Goal: Answer question/provide support: Share knowledge or assist other users

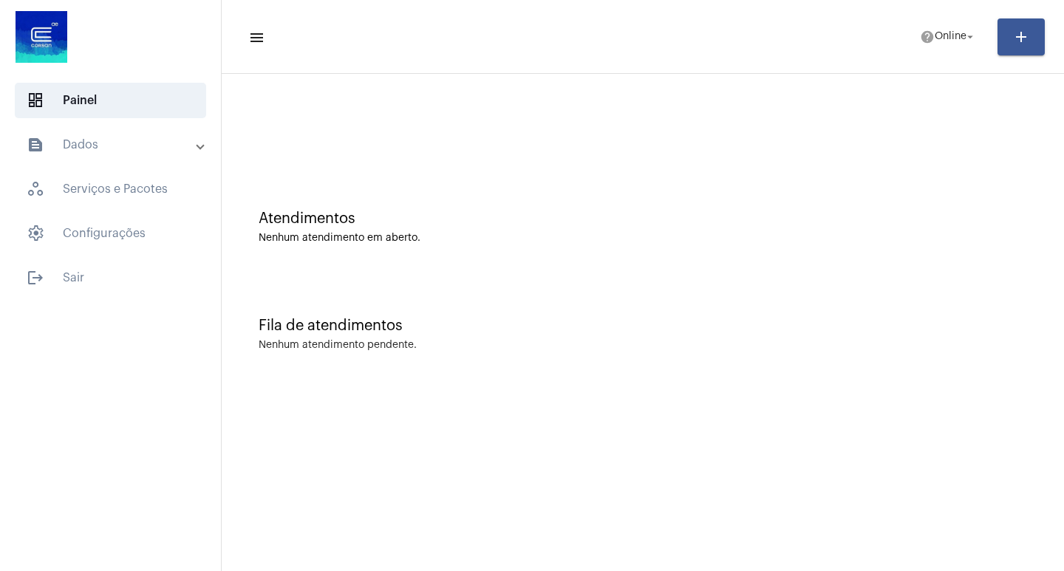
click at [751, 398] on mat-sidenav-content "menu help Online arrow_drop_down add Atendimentos Nenhum atendimento em aberto.…" at bounding box center [643, 285] width 843 height 571
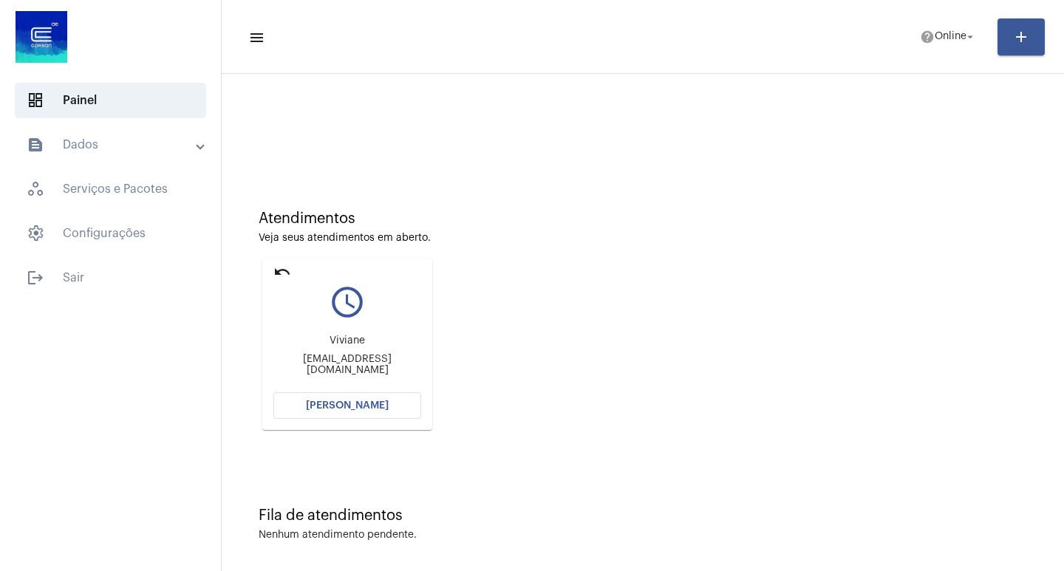
click at [376, 401] on span "[PERSON_NAME]" at bounding box center [347, 406] width 83 height 10
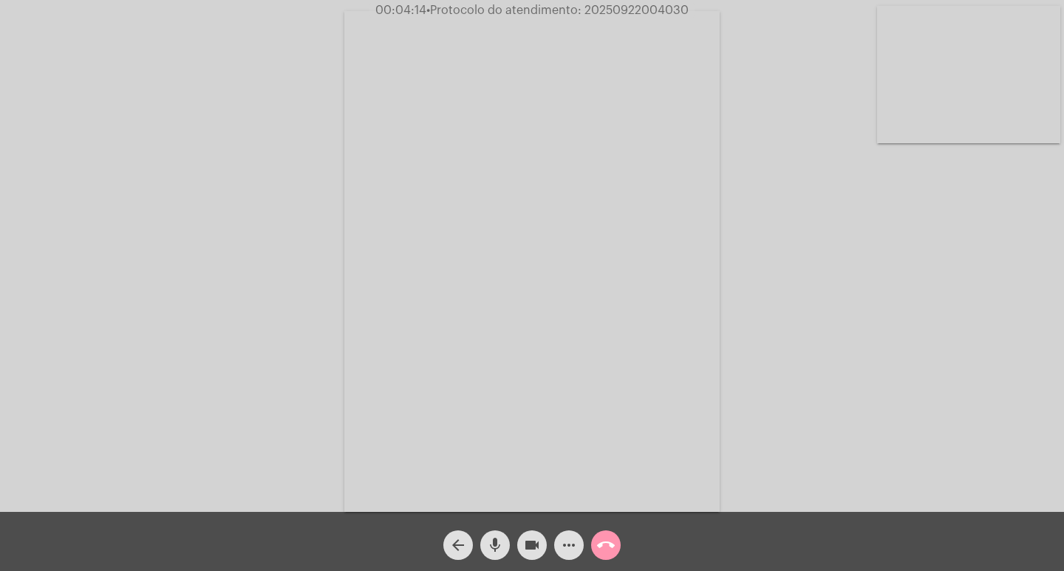
click at [536, 548] on mat-icon "videocam" at bounding box center [532, 546] width 18 height 18
click at [492, 552] on mat-icon "mic" at bounding box center [495, 546] width 18 height 18
click at [525, 542] on mat-icon "videocam_off" at bounding box center [532, 546] width 18 height 18
click at [498, 537] on mat-icon "mic_off" at bounding box center [495, 546] width 18 height 18
click at [538, 544] on mat-icon "videocam" at bounding box center [532, 546] width 18 height 18
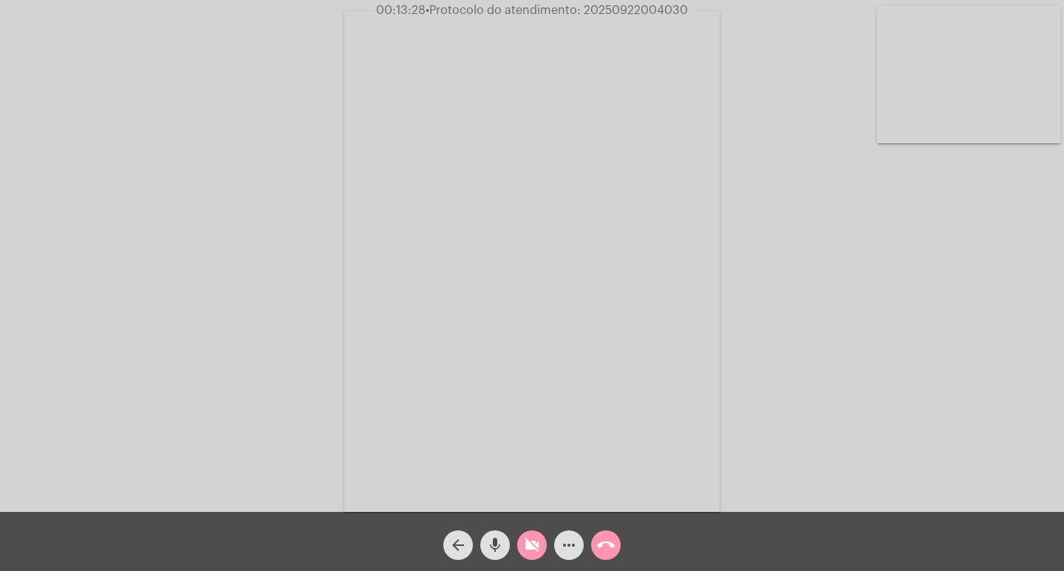
click at [543, 551] on button "videocam_off" at bounding box center [532, 546] width 30 height 30
click at [541, 550] on button "videocam" at bounding box center [532, 546] width 30 height 30
click at [534, 543] on mat-icon "videocam_off" at bounding box center [532, 546] width 18 height 18
click at [676, 12] on span "• Protocolo do atendimento: 20250922004030" at bounding box center [557, 10] width 262 height 12
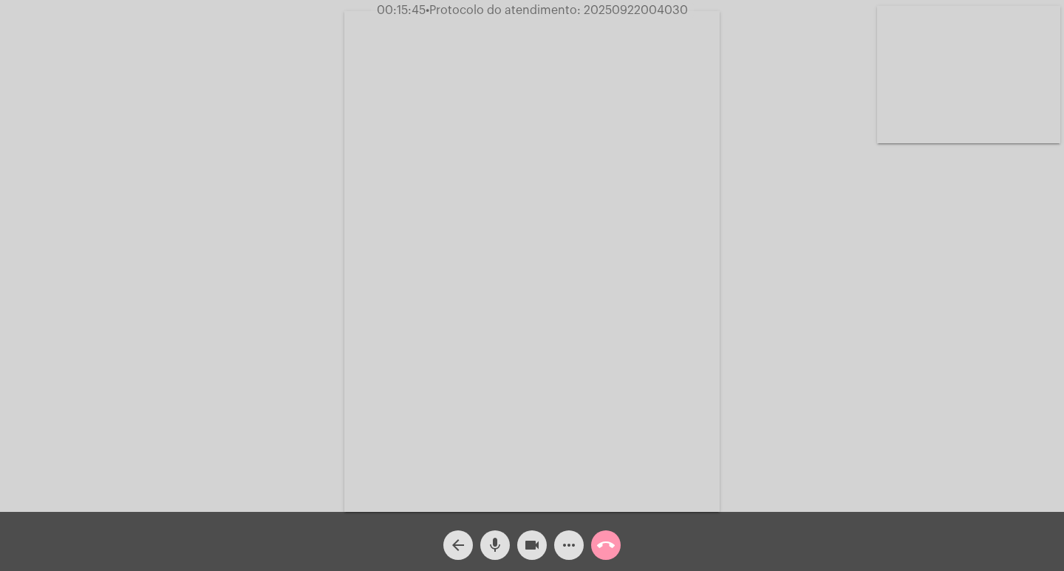
copy span "20250922004030"
click at [566, 557] on span "more_horiz" at bounding box center [569, 546] width 18 height 30
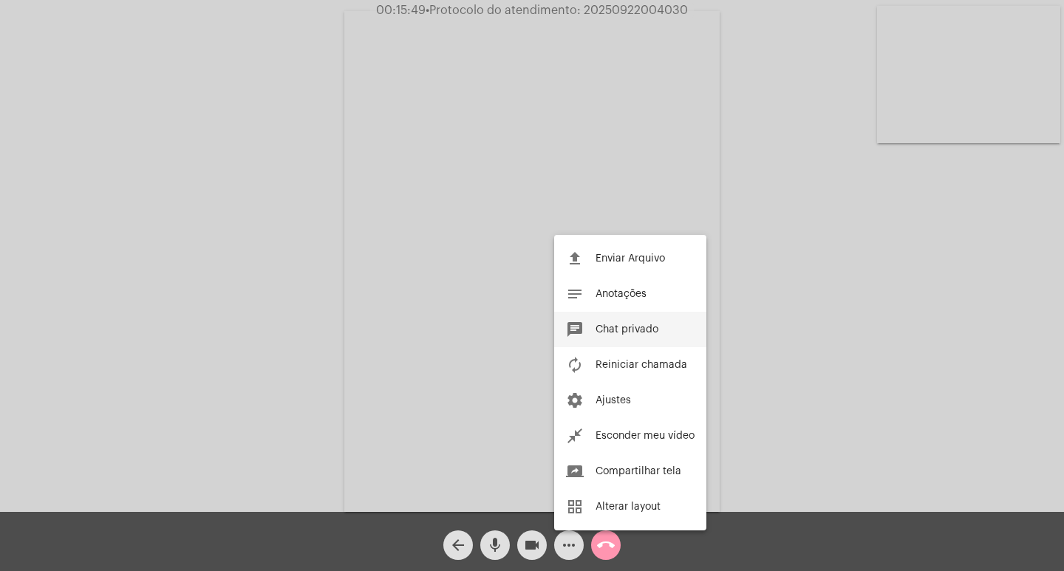
click at [634, 326] on span "Chat privado" at bounding box center [627, 330] width 63 height 10
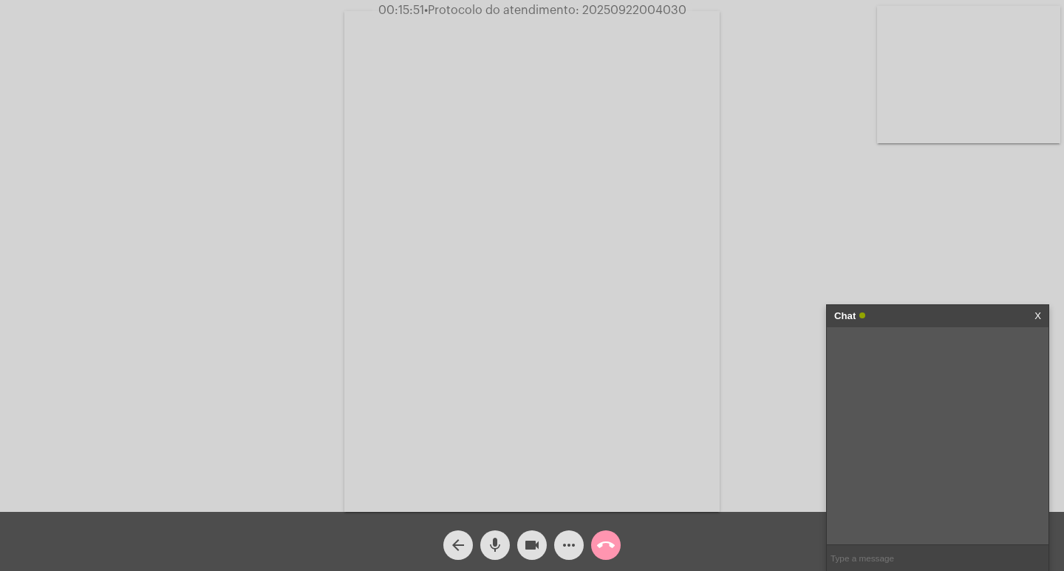
click at [932, 554] on input "text" at bounding box center [938, 559] width 222 height 26
paste input "20250922004030"
type input "20250922004030"
click at [916, 318] on div "Chat" at bounding box center [923, 316] width 176 height 22
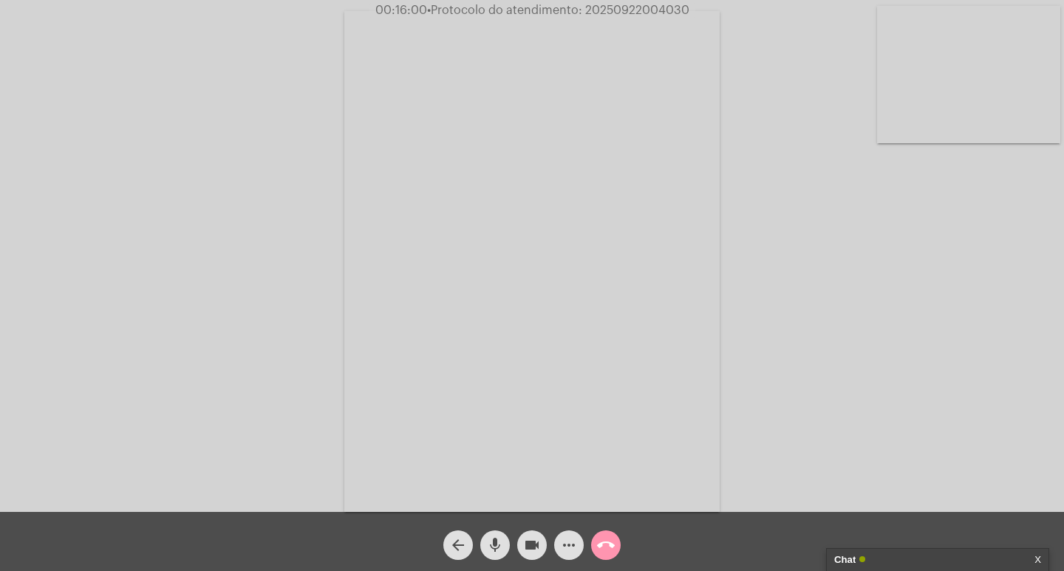
click at [534, 551] on mat-icon "videocam" at bounding box center [532, 546] width 18 height 18
click at [495, 542] on mat-icon "mic" at bounding box center [495, 546] width 18 height 18
click at [594, 546] on button "call_end" at bounding box center [606, 546] width 30 height 30
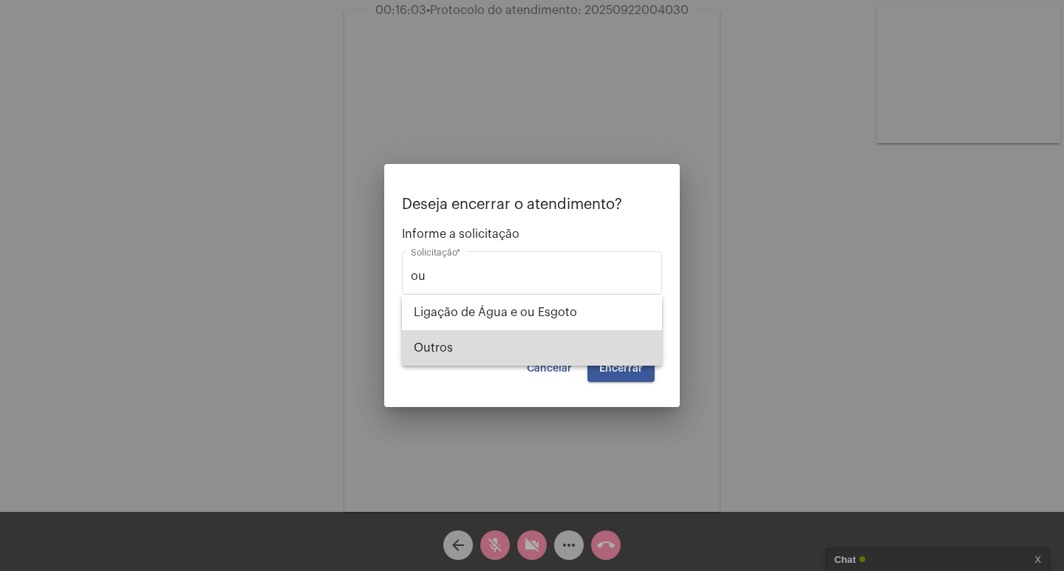
click at [652, 351] on mat-option "Outros" at bounding box center [532, 347] width 260 height 35
type input "Outros"
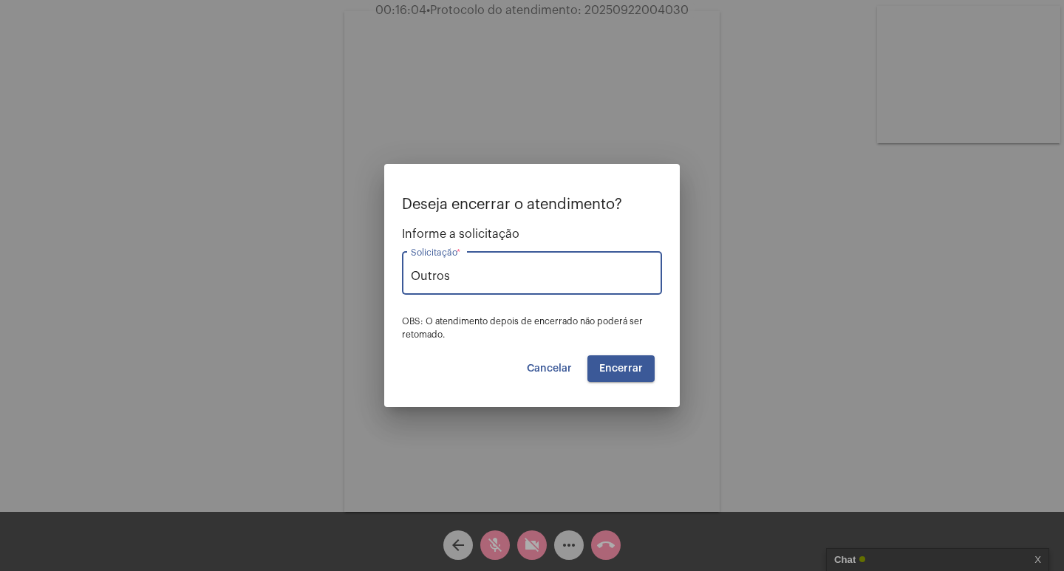
click at [652, 364] on button "Encerrar" at bounding box center [621, 369] width 67 height 27
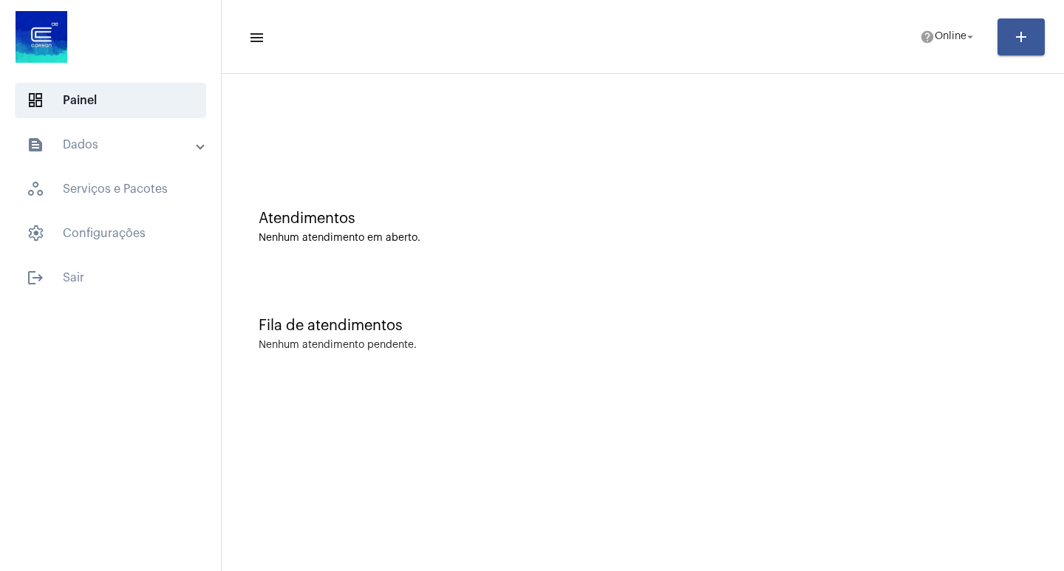
click at [900, 22] on mat-toolbar-row "menu help Online arrow_drop_down add" at bounding box center [643, 36] width 843 height 47
click at [935, 32] on span "Online" at bounding box center [951, 37] width 32 height 10
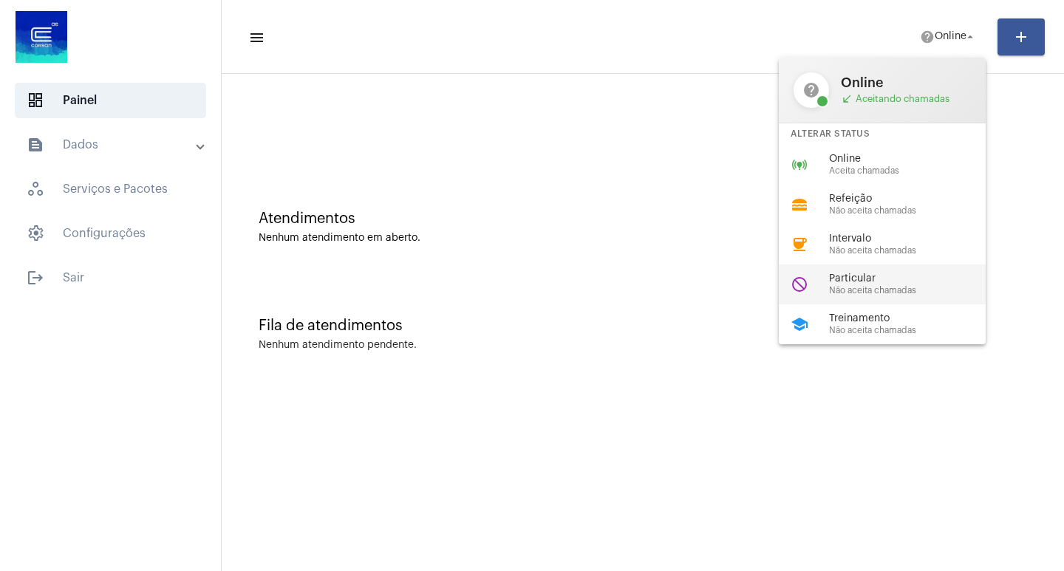
click at [931, 297] on div "do_not_disturb Particular Não aceita chamadas" at bounding box center [894, 285] width 231 height 40
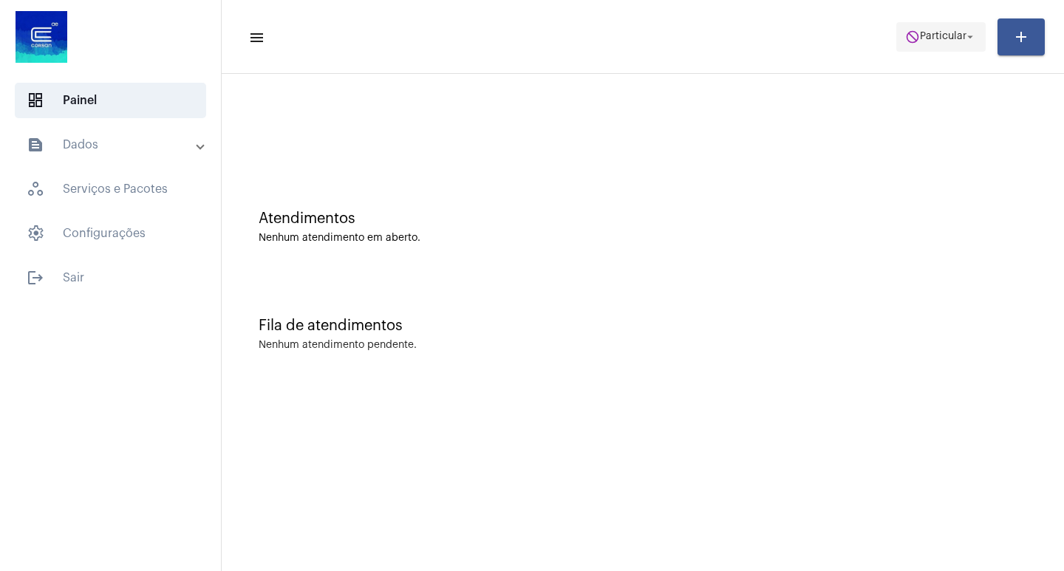
click at [970, 47] on span "do_not_disturb Particular arrow_drop_down" at bounding box center [942, 36] width 72 height 27
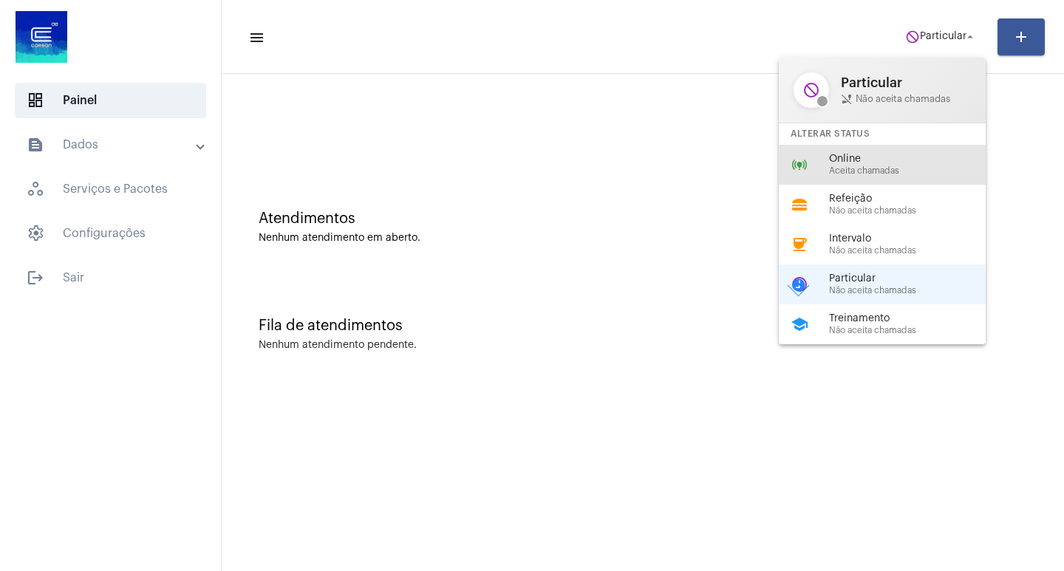
drag, startPoint x: 909, startPoint y: 152, endPoint x: 724, endPoint y: 149, distance: 185.6
click at [903, 152] on div "online_prediction Online Aceita chamadas" at bounding box center [894, 165] width 231 height 40
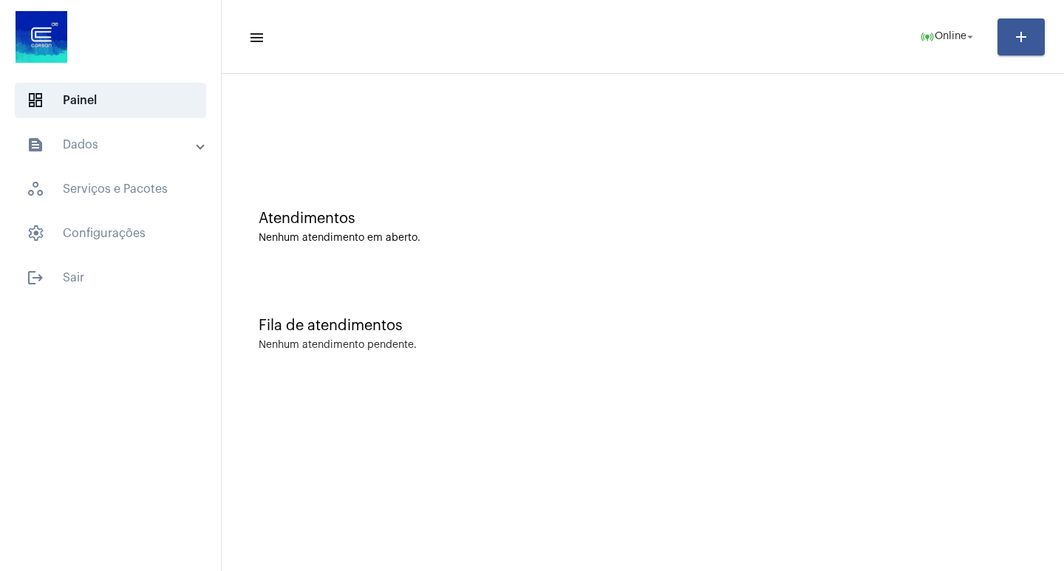
click at [118, 157] on mat-expansion-panel-header "text_snippet_outlined Dados" at bounding box center [115, 144] width 212 height 35
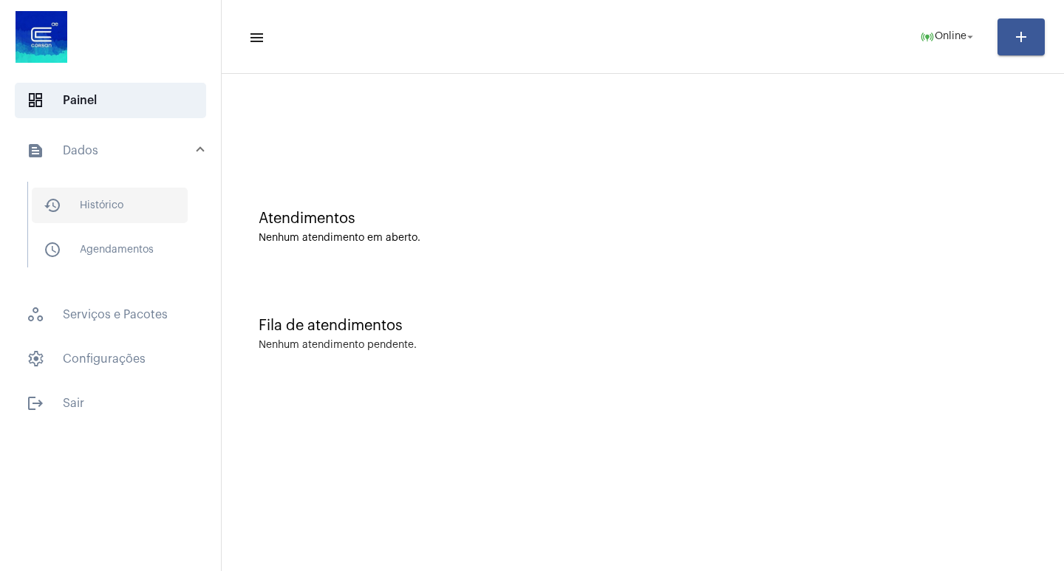
click at [129, 223] on span "history_outlined Histórico" at bounding box center [110, 205] width 156 height 35
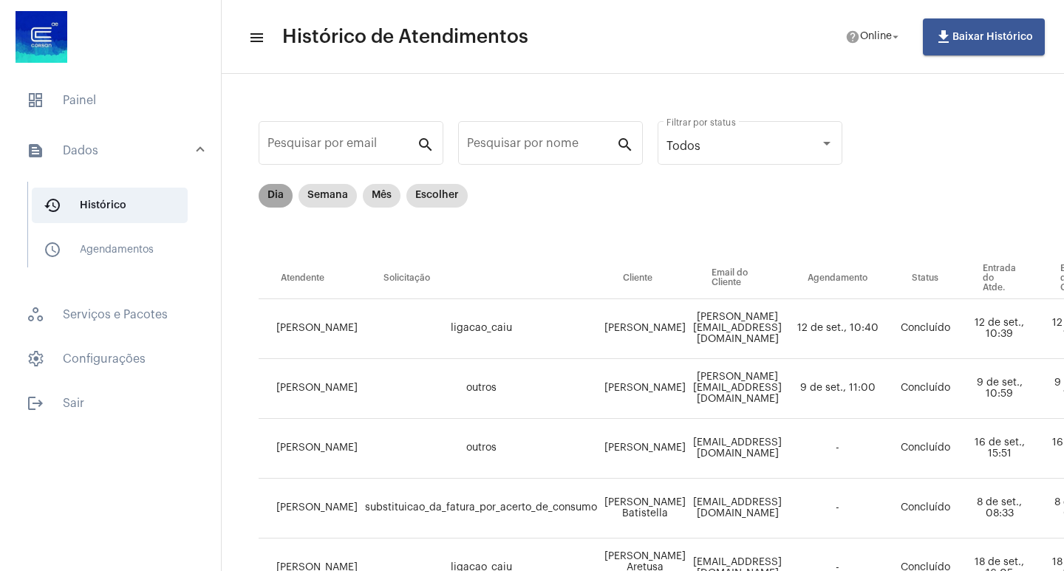
click at [279, 188] on mat-chip "Dia" at bounding box center [276, 196] width 34 height 24
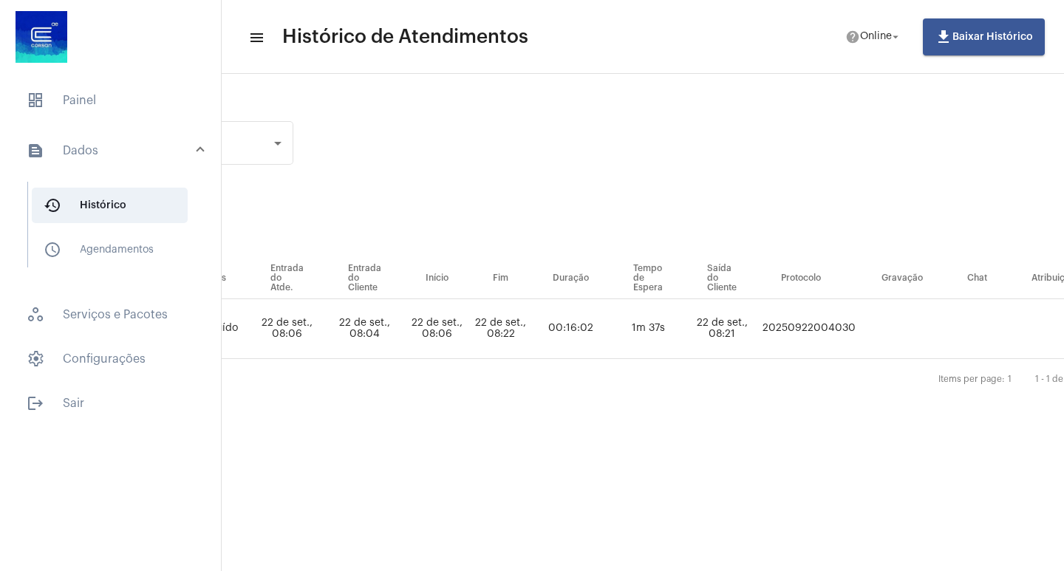
scroll to position [0, 548]
click at [847, 333] on td "20250922004030" at bounding box center [811, 329] width 101 height 60
copy td "20250922004030"
click at [86, 105] on span "dashboard Painel" at bounding box center [110, 100] width 191 height 35
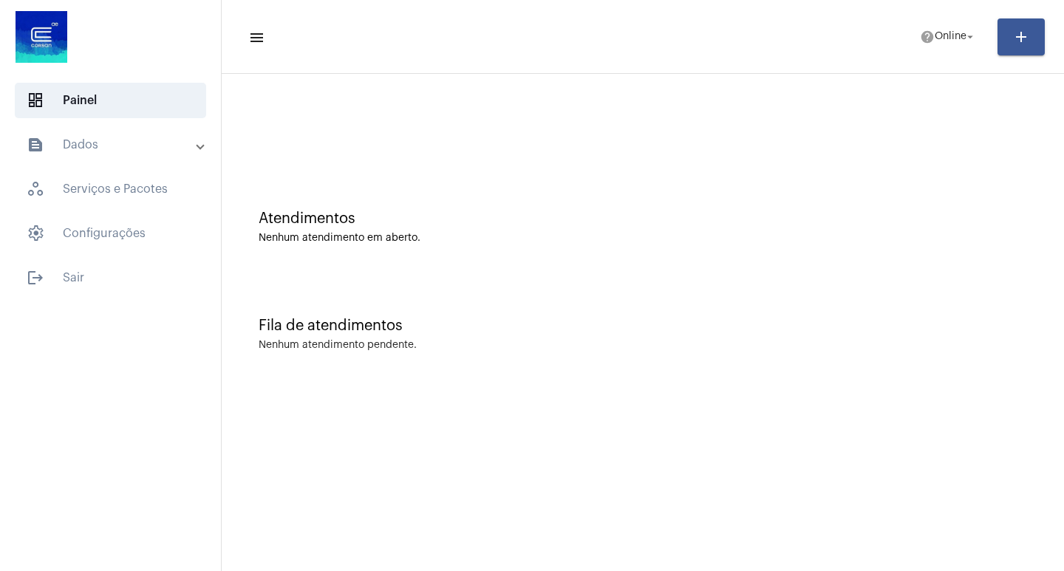
click at [753, 334] on div "Fila de atendimentos Nenhum atendimento pendente." at bounding box center [643, 327] width 828 height 107
click at [971, 49] on span "help Online arrow_drop_down" at bounding box center [948, 36] width 57 height 27
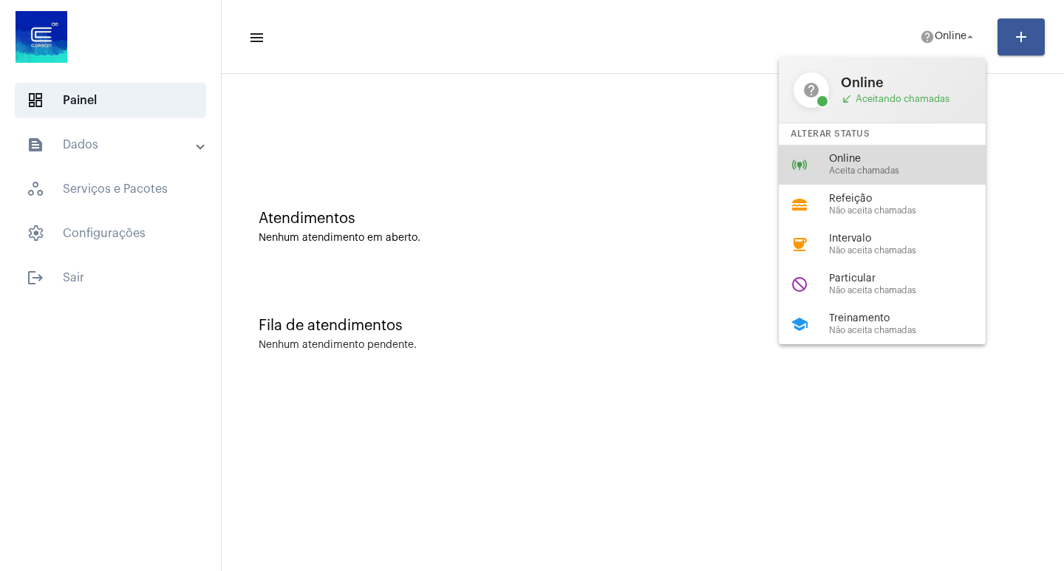
click at [937, 148] on div "online_prediction Online Aceita chamadas" at bounding box center [894, 165] width 231 height 40
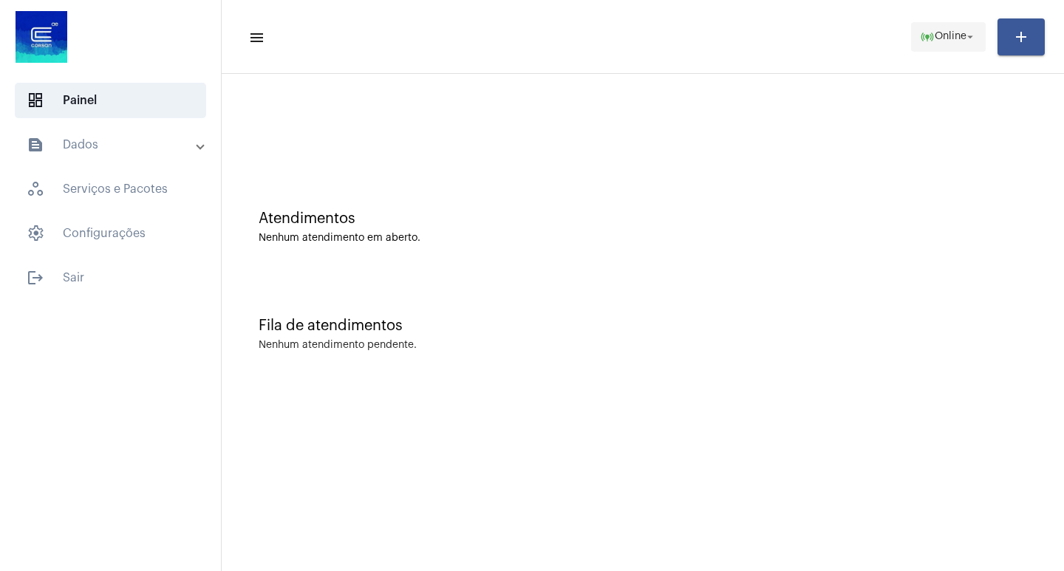
click at [960, 35] on span "Online" at bounding box center [951, 37] width 32 height 10
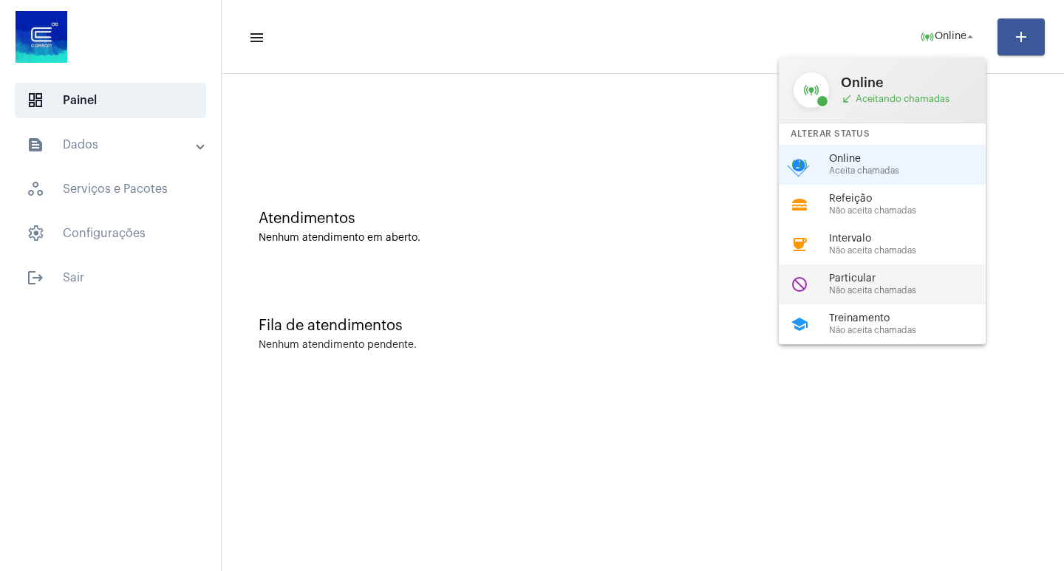
click at [890, 293] on span "Não aceita chamadas" at bounding box center [913, 291] width 169 height 10
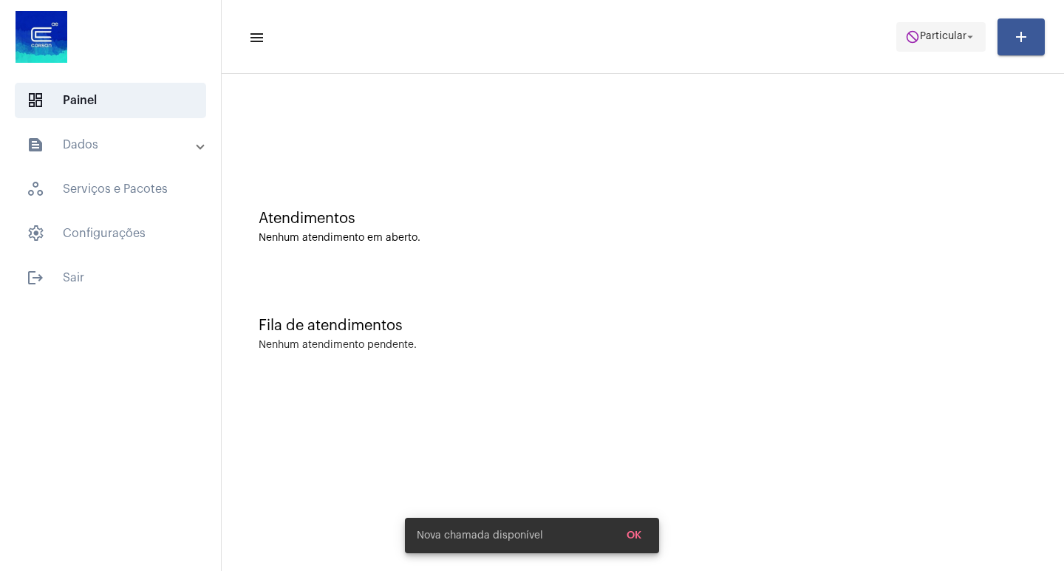
click at [906, 39] on mat-icon "do_not_disturb" at bounding box center [913, 37] width 15 height 15
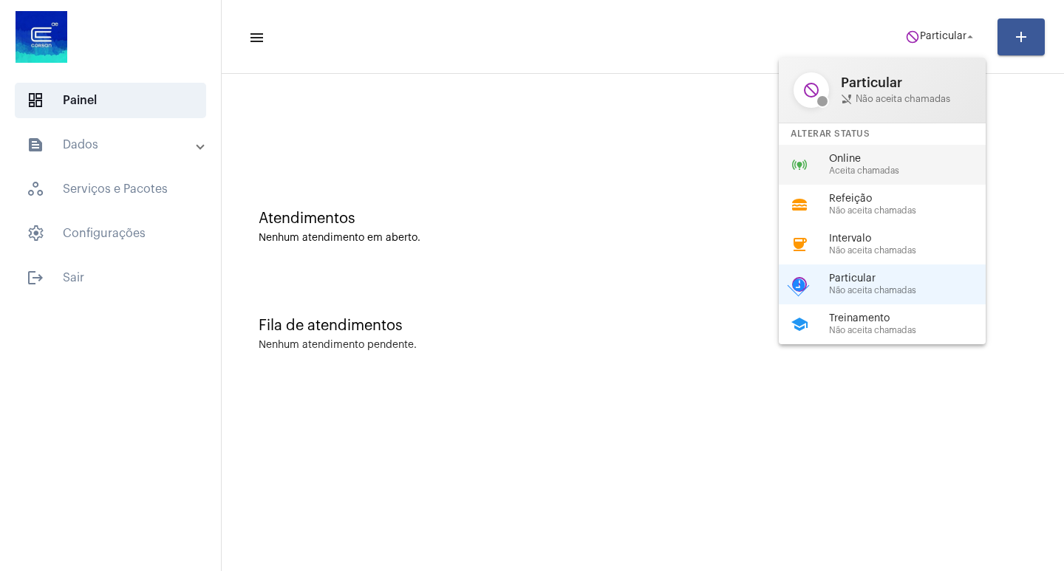
click at [917, 158] on span "Online" at bounding box center [913, 159] width 169 height 11
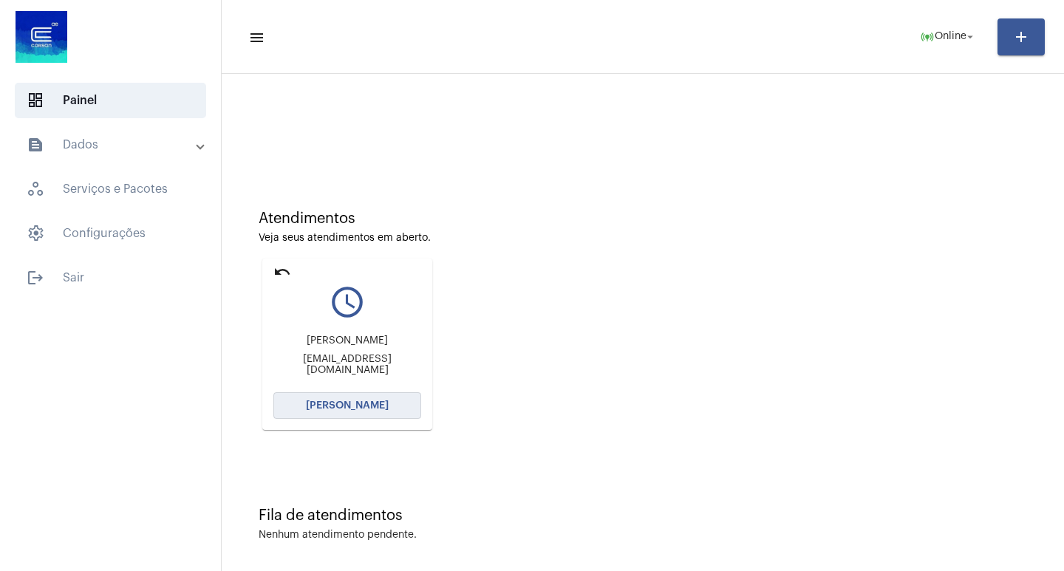
click at [386, 411] on button "[PERSON_NAME]" at bounding box center [348, 406] width 148 height 27
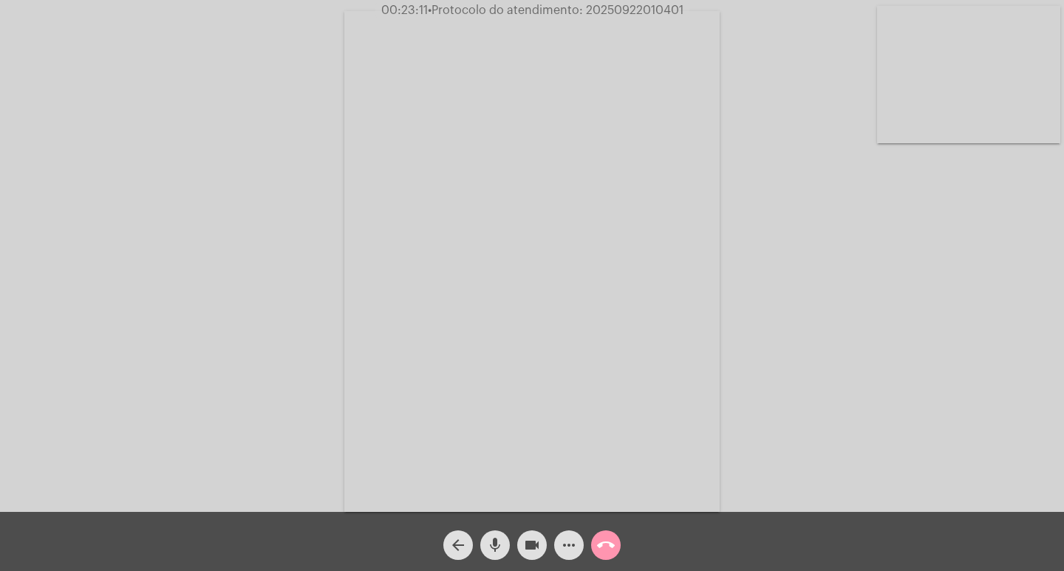
click at [638, 7] on span "• Protocolo do atendimento: 20250922010401" at bounding box center [556, 10] width 256 height 12
copy span "20250922010401"
click at [551, 285] on video at bounding box center [532, 261] width 376 height 501
click at [418, 325] on video at bounding box center [248, 260] width 376 height 501
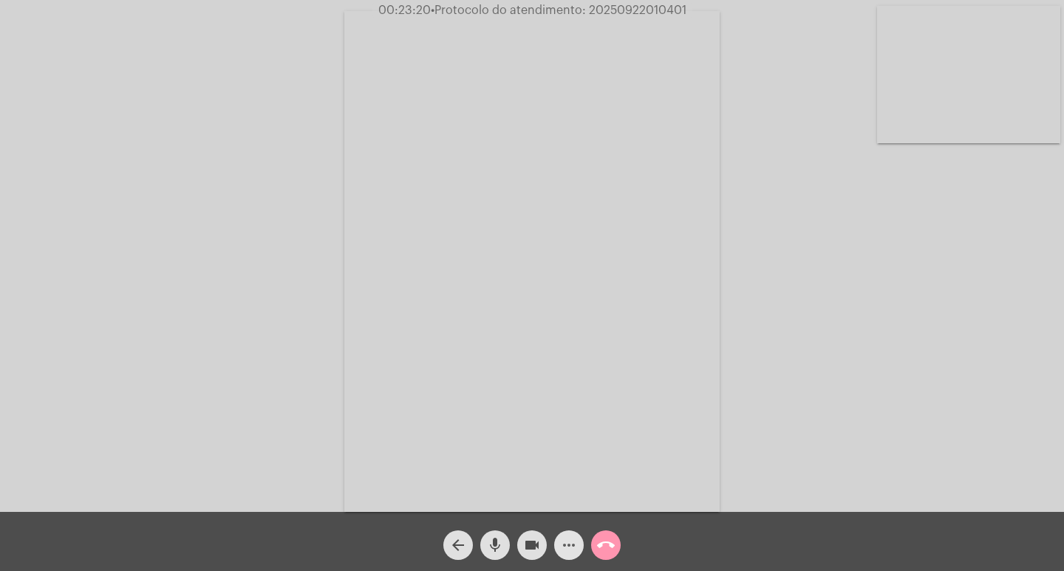
click at [573, 534] on span "more_horiz" at bounding box center [569, 546] width 18 height 30
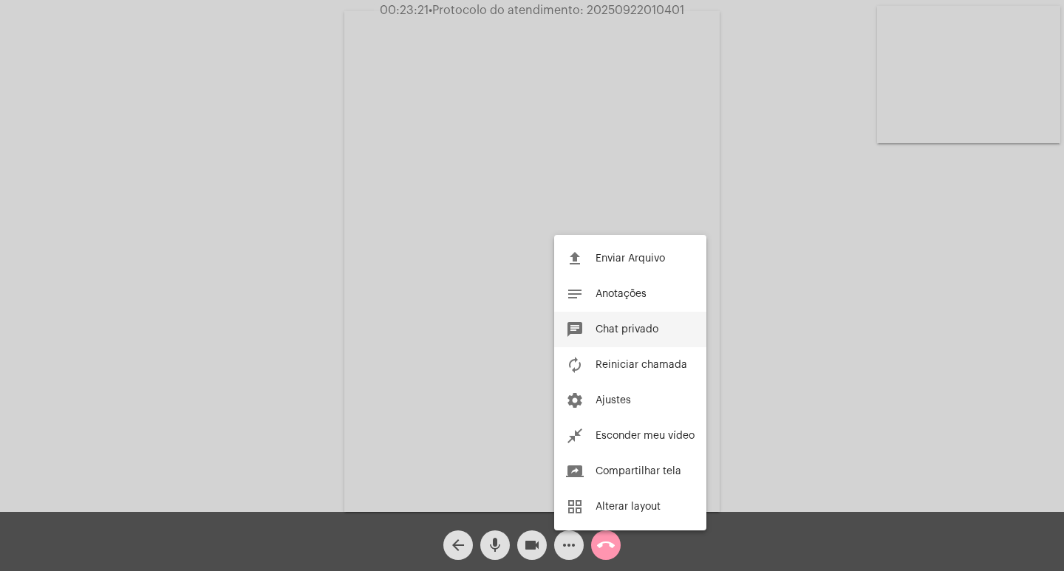
click at [612, 319] on button "chat Chat privado" at bounding box center [630, 329] width 152 height 35
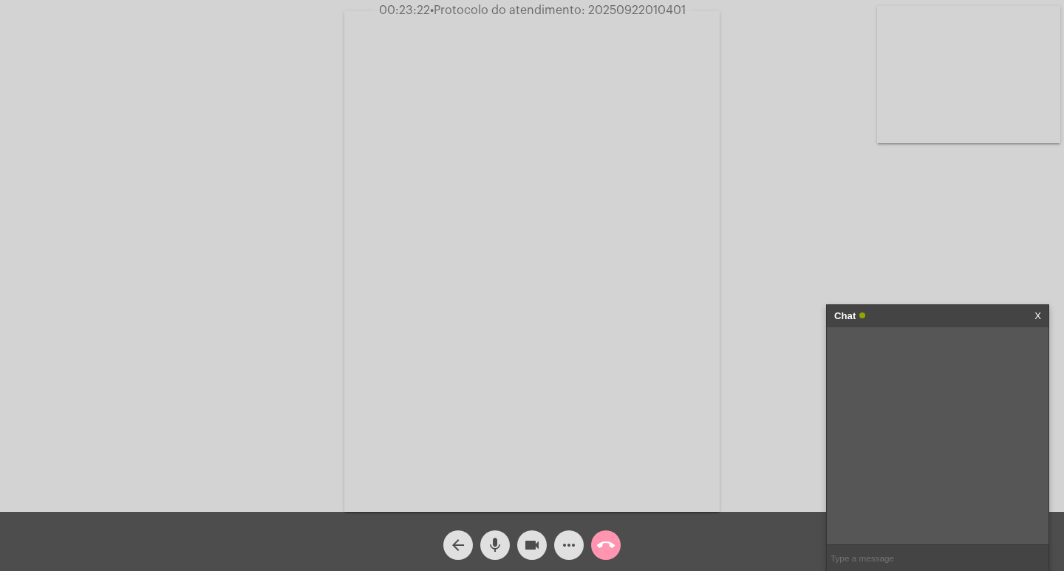
click at [864, 553] on input "text" at bounding box center [938, 559] width 222 height 26
paste input "20250922010401"
type input "20250922010401"
click at [568, 554] on mat-icon "more_horiz" at bounding box center [569, 546] width 18 height 18
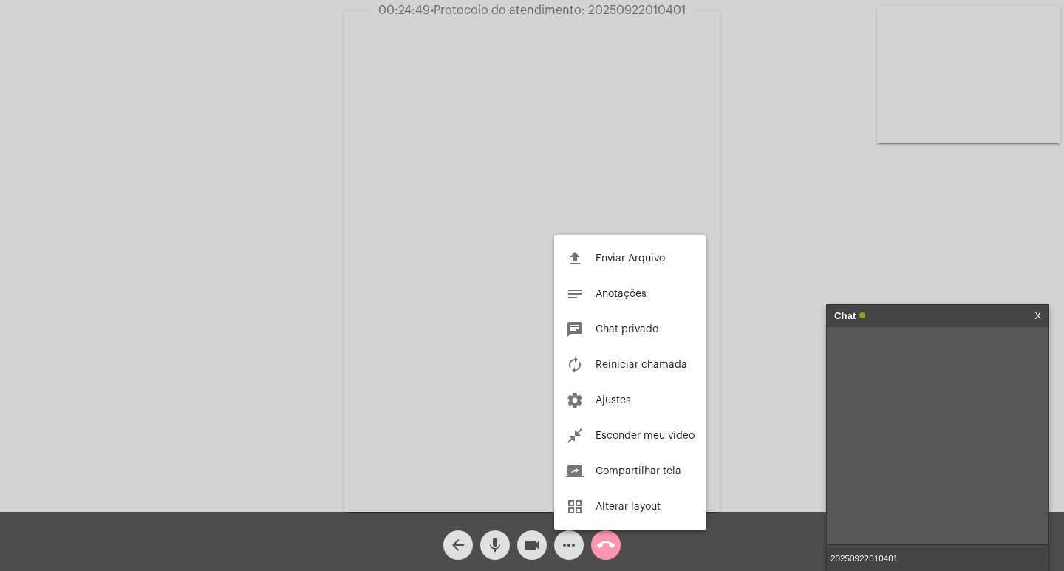
click at [568, 554] on div at bounding box center [532, 285] width 1064 height 571
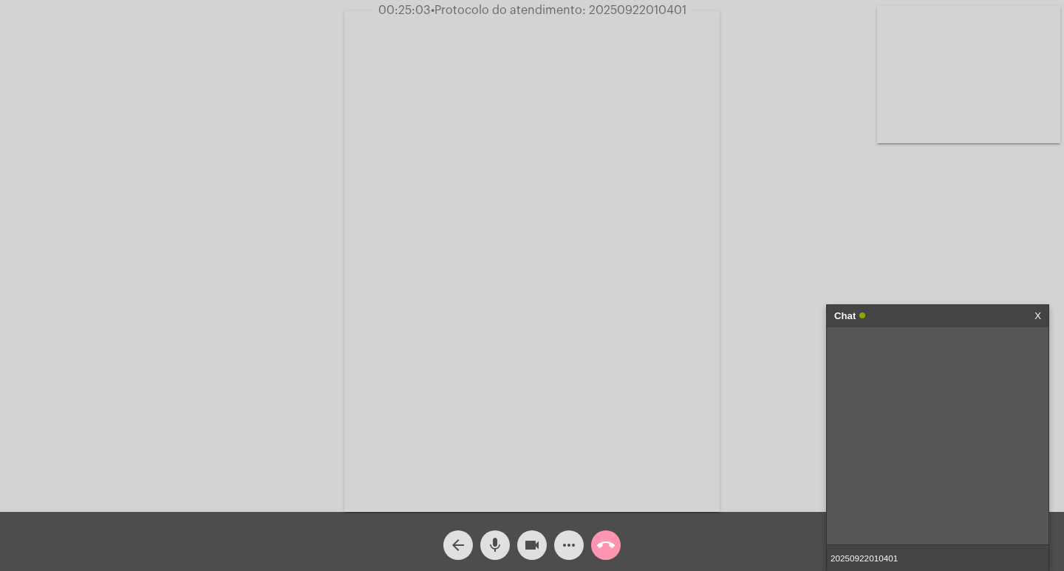
drag, startPoint x: 931, startPoint y: 557, endPoint x: 911, endPoint y: 568, distance: 22.8
click at [928, 558] on input "20250922010401" at bounding box center [938, 559] width 222 height 26
click at [914, 566] on input "20250922010401" at bounding box center [938, 559] width 222 height 26
click at [937, 307] on div "Chat" at bounding box center [923, 316] width 176 height 22
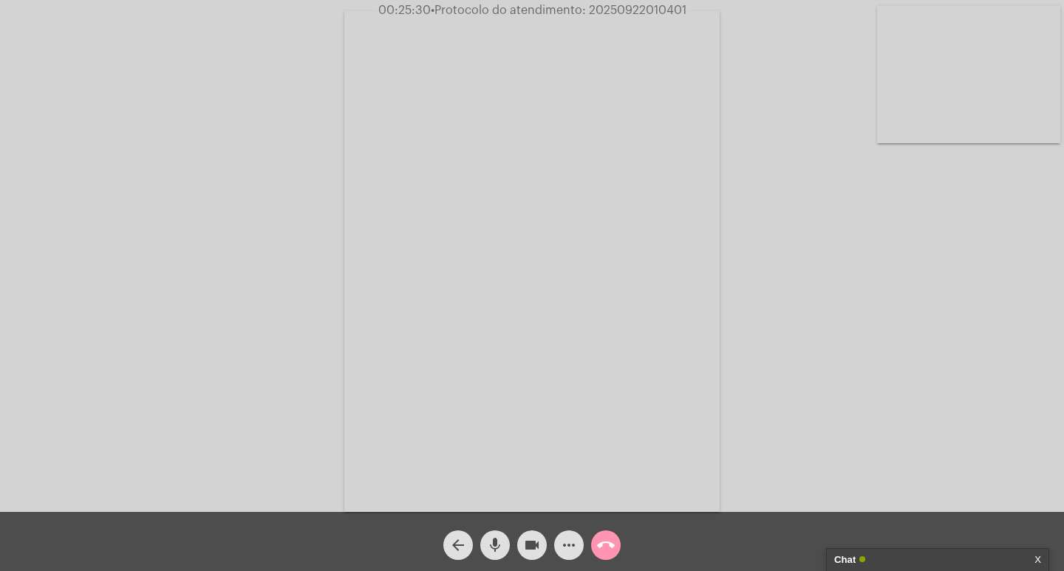
click at [532, 537] on mat-icon "videocam" at bounding box center [532, 546] width 18 height 18
click at [500, 537] on mat-icon "mic" at bounding box center [495, 546] width 18 height 18
click at [595, 542] on button "call_end" at bounding box center [606, 546] width 30 height 30
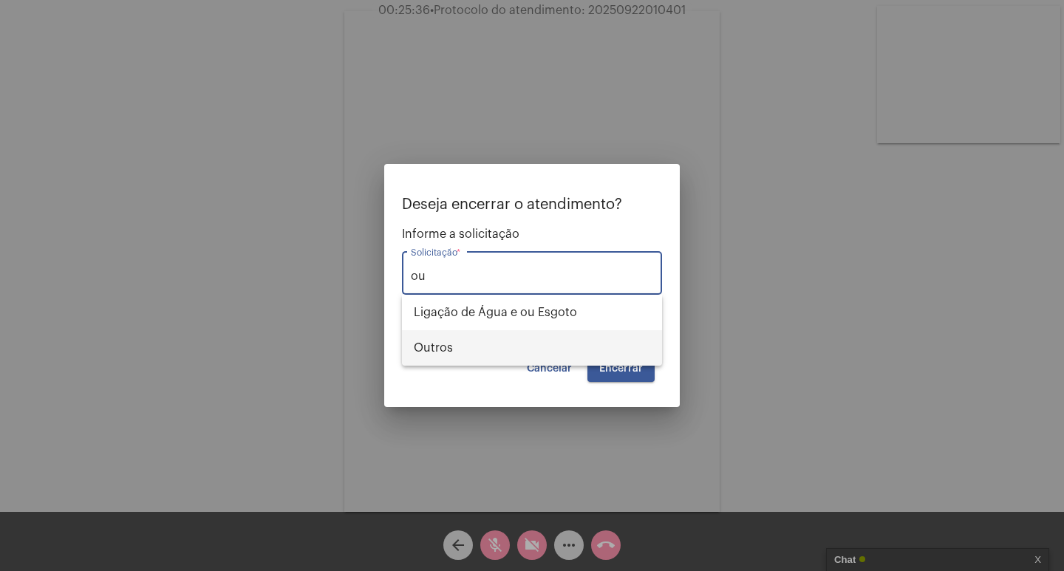
click at [587, 351] on span "Outros" at bounding box center [532, 347] width 237 height 35
type input "Outros"
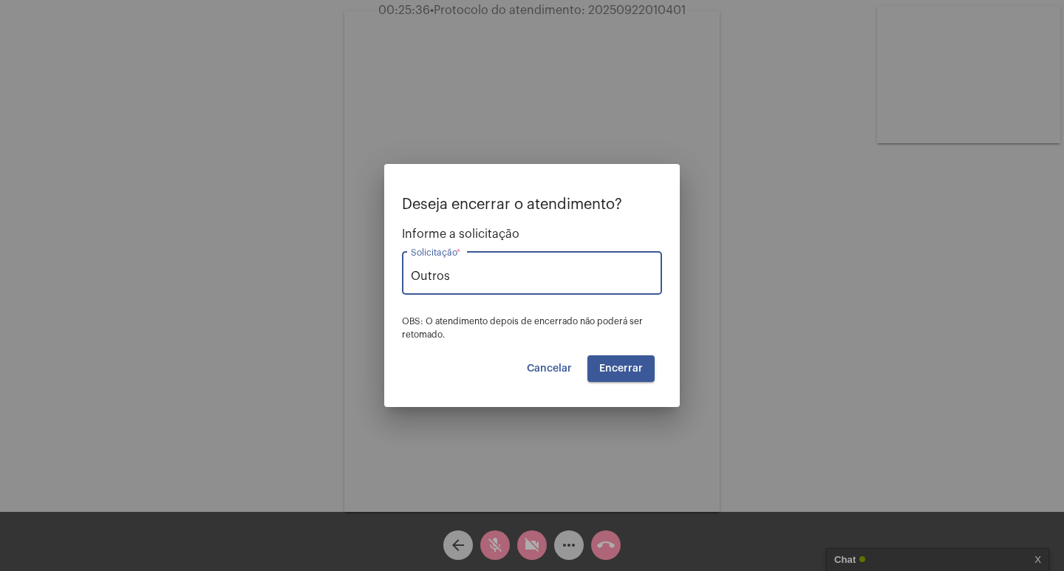
click at [607, 364] on span "Encerrar" at bounding box center [622, 369] width 44 height 10
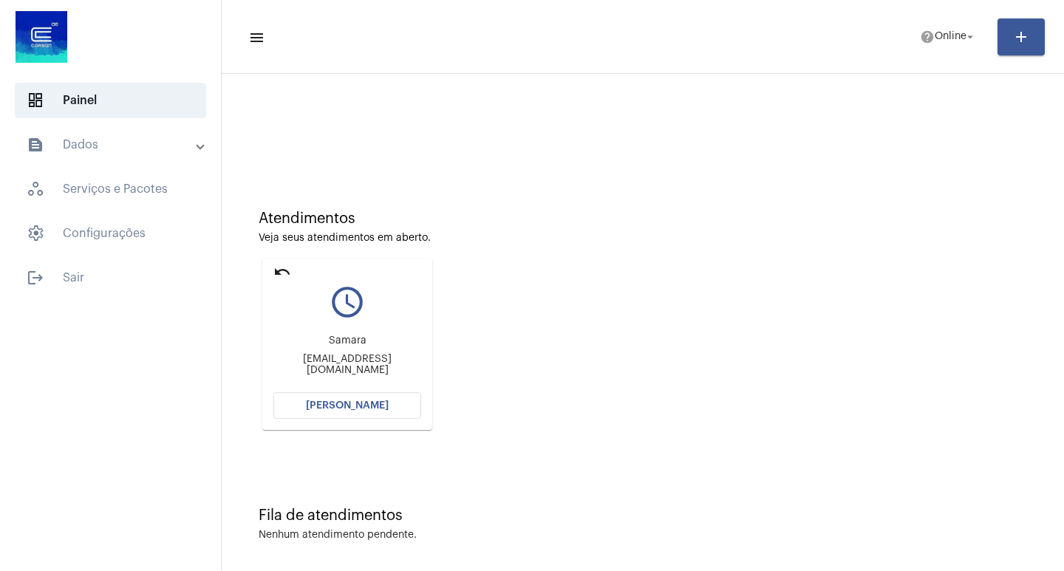
click at [418, 400] on button "[PERSON_NAME]" at bounding box center [348, 406] width 148 height 27
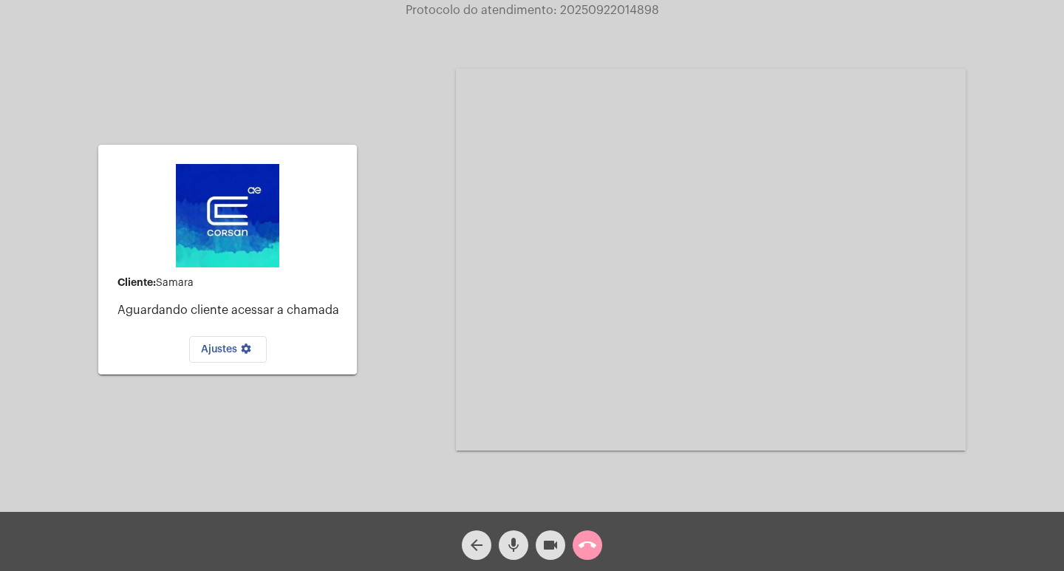
click at [588, 557] on span "call_end" at bounding box center [588, 546] width 18 height 30
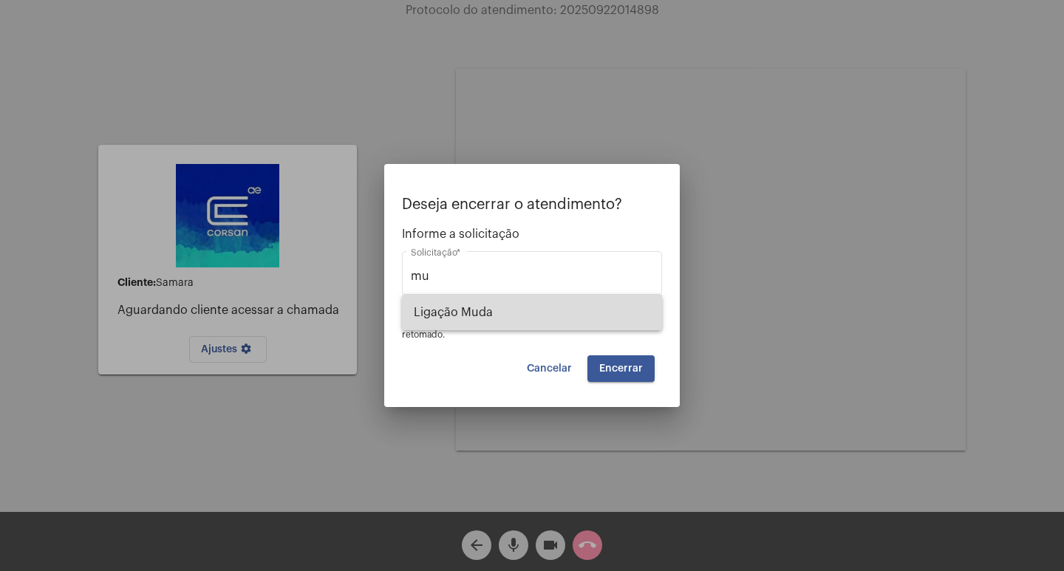
click at [599, 315] on span "Ligação Muda" at bounding box center [532, 312] width 237 height 35
type input "Ligação Muda"
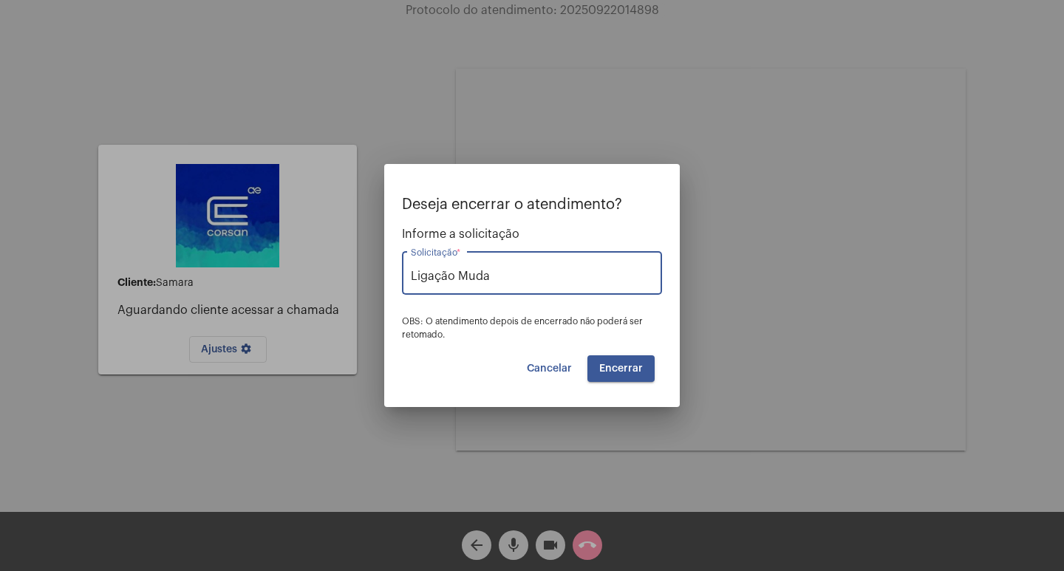
click at [634, 364] on span "Encerrar" at bounding box center [622, 369] width 44 height 10
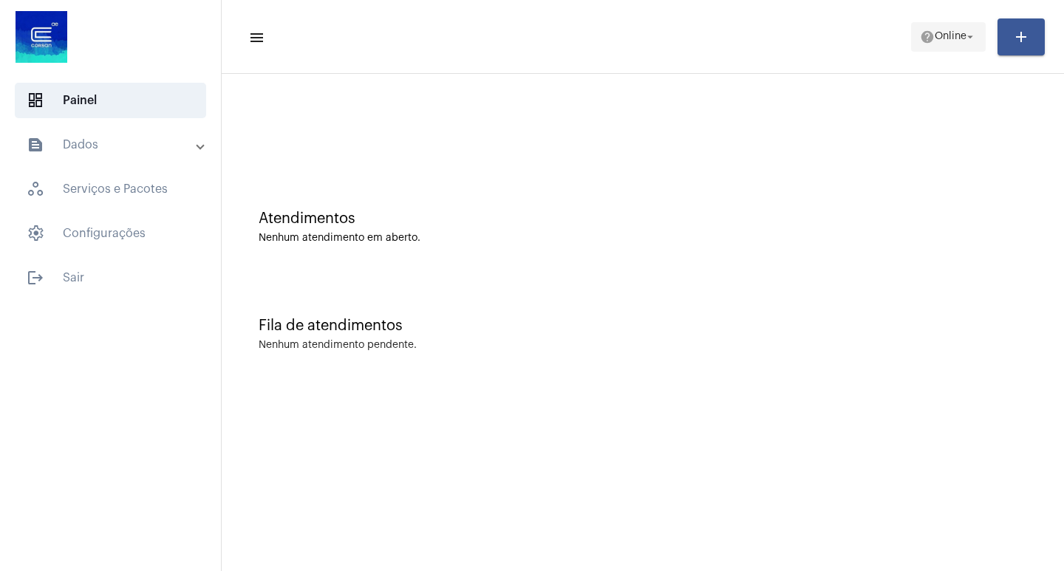
click at [972, 39] on mat-icon "arrow_drop_down" at bounding box center [970, 36] width 13 height 13
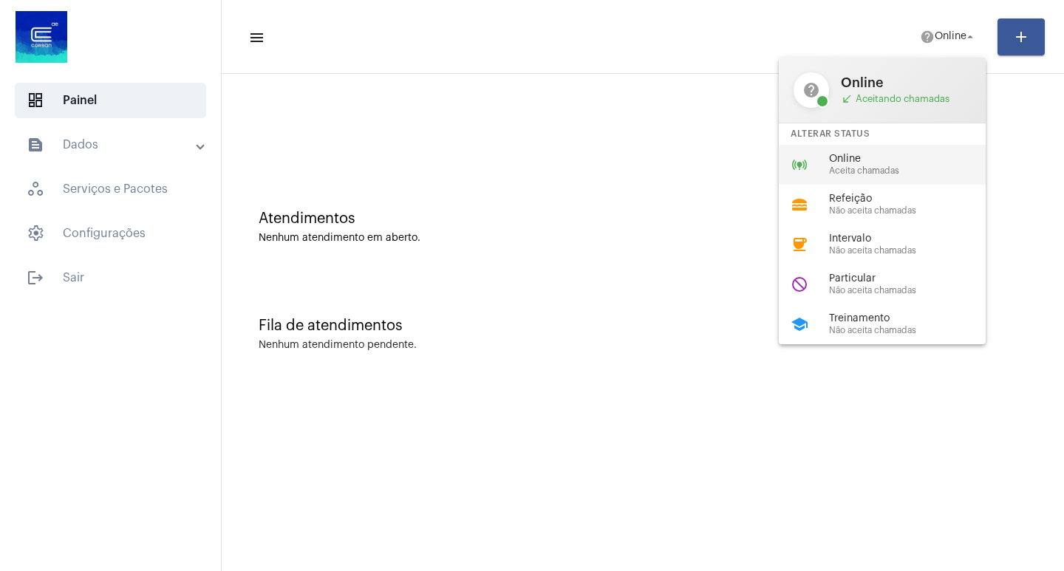
click at [892, 174] on span "Aceita chamadas" at bounding box center [913, 171] width 169 height 10
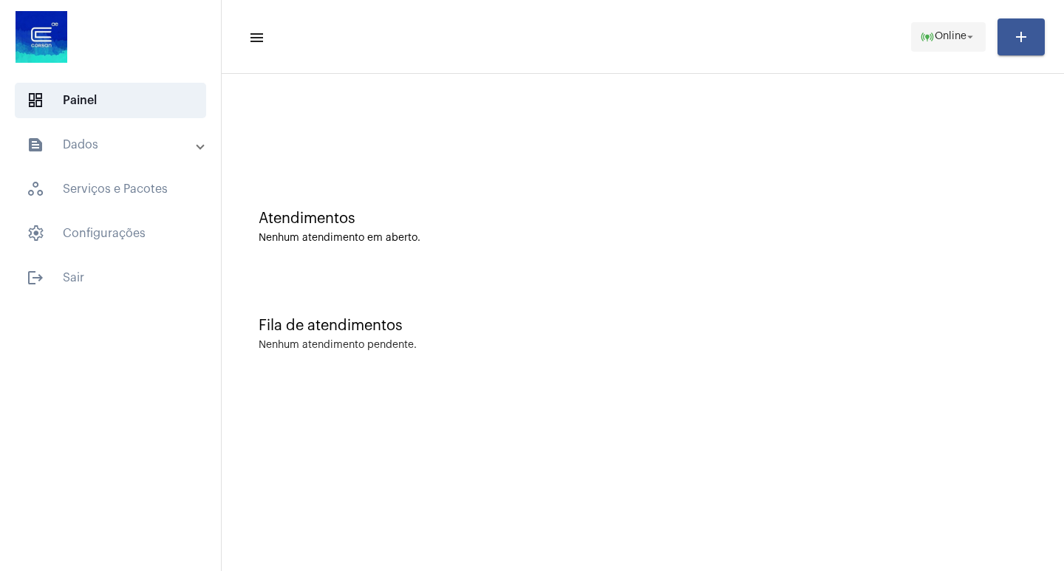
click at [920, 43] on mat-icon "online_prediction" at bounding box center [927, 37] width 15 height 15
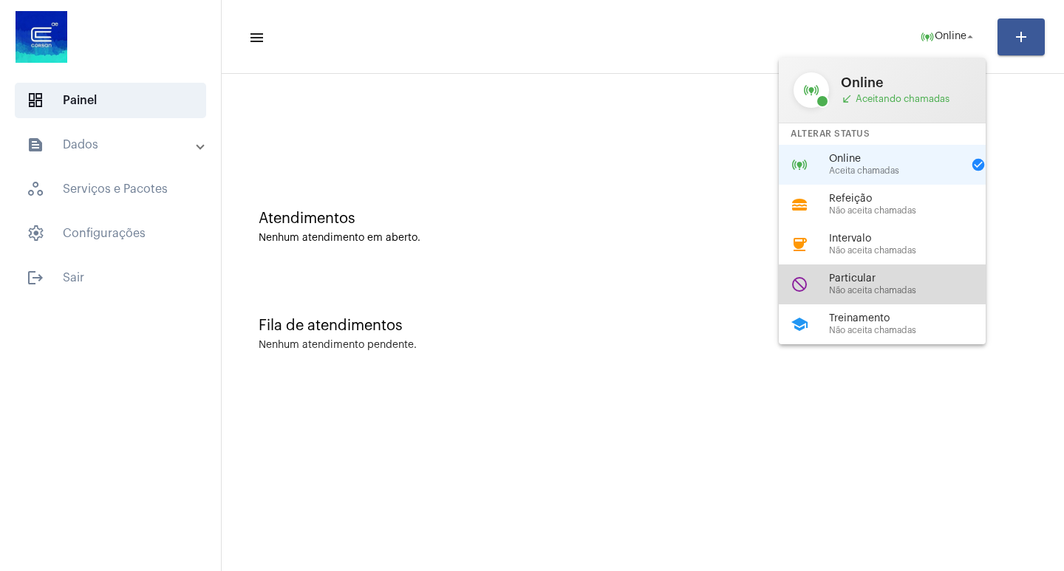
click at [866, 281] on span "Particular" at bounding box center [913, 279] width 169 height 11
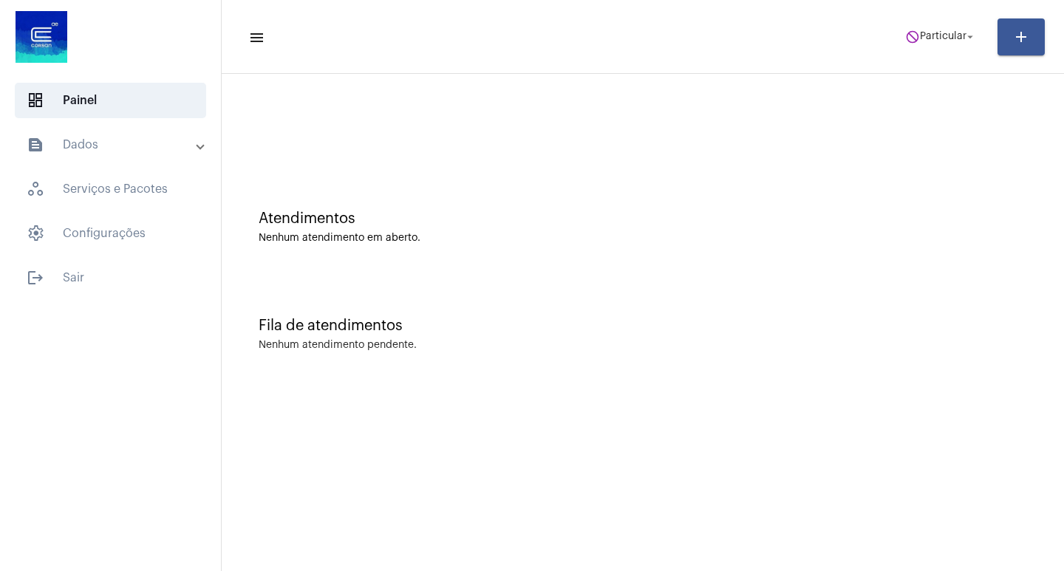
drag, startPoint x: 832, startPoint y: 9, endPoint x: 873, endPoint y: 41, distance: 51.6
click at [841, 20] on mat-toolbar "menu do_not_disturb Particular arrow_drop_down add" at bounding box center [643, 37] width 843 height 74
click at [961, 32] on span "Particular" at bounding box center [943, 37] width 47 height 10
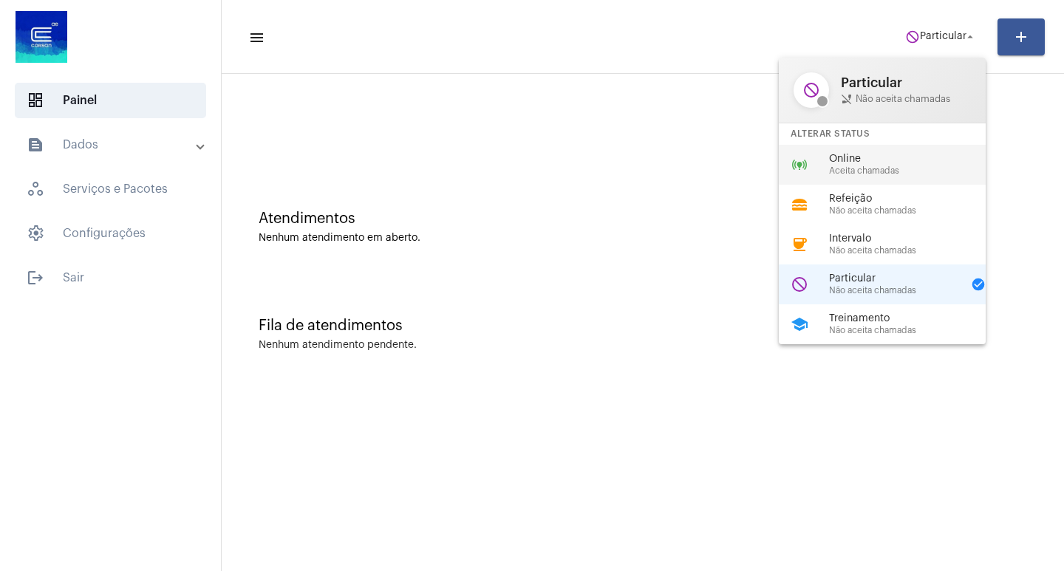
click at [842, 166] on span "Aceita chamadas" at bounding box center [913, 171] width 169 height 10
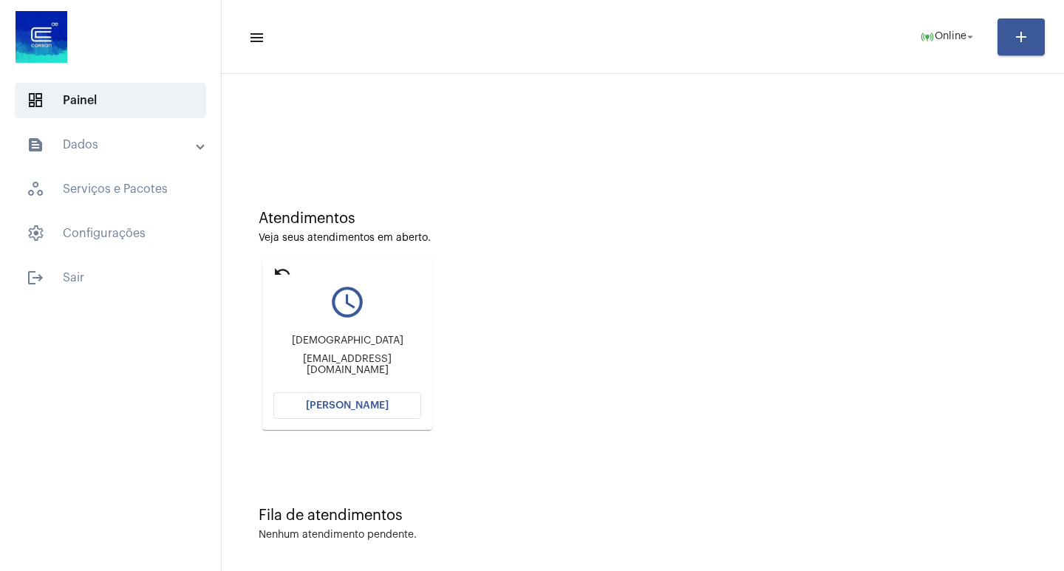
click at [324, 408] on span "[PERSON_NAME]" at bounding box center [347, 406] width 83 height 10
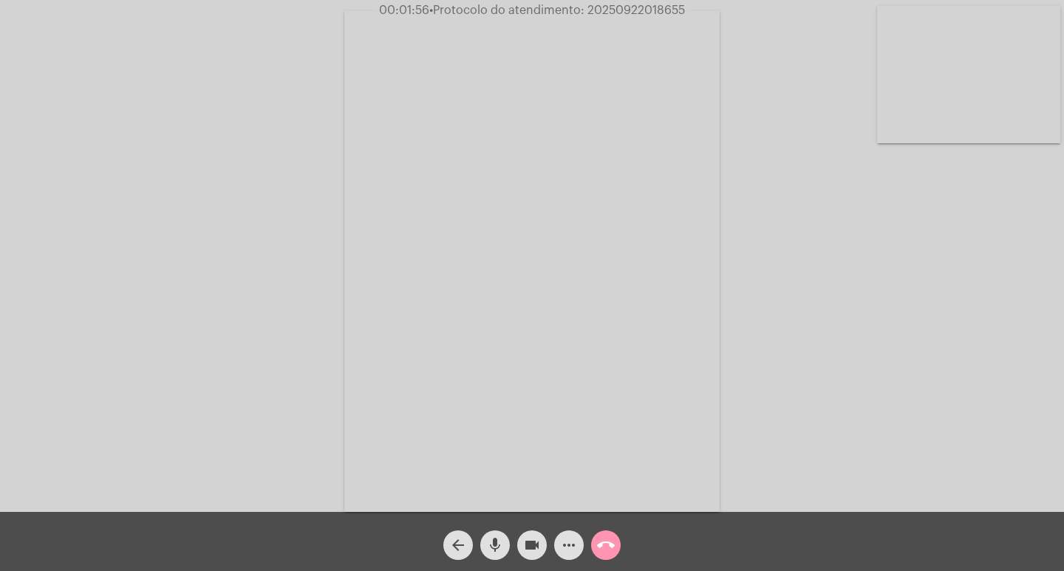
click at [558, 554] on button "more_horiz" at bounding box center [569, 546] width 30 height 30
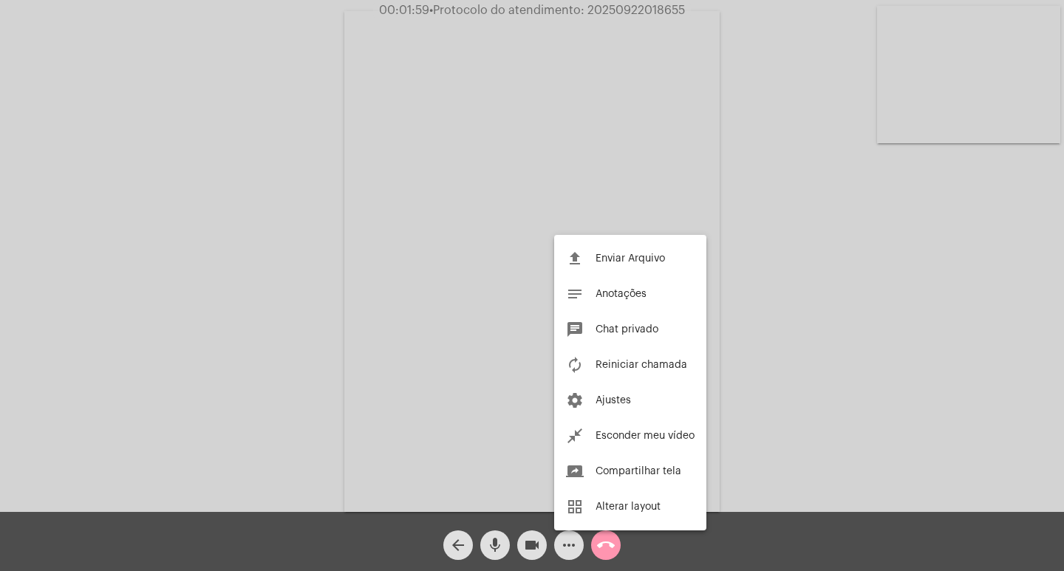
click at [434, 263] on div at bounding box center [532, 285] width 1064 height 571
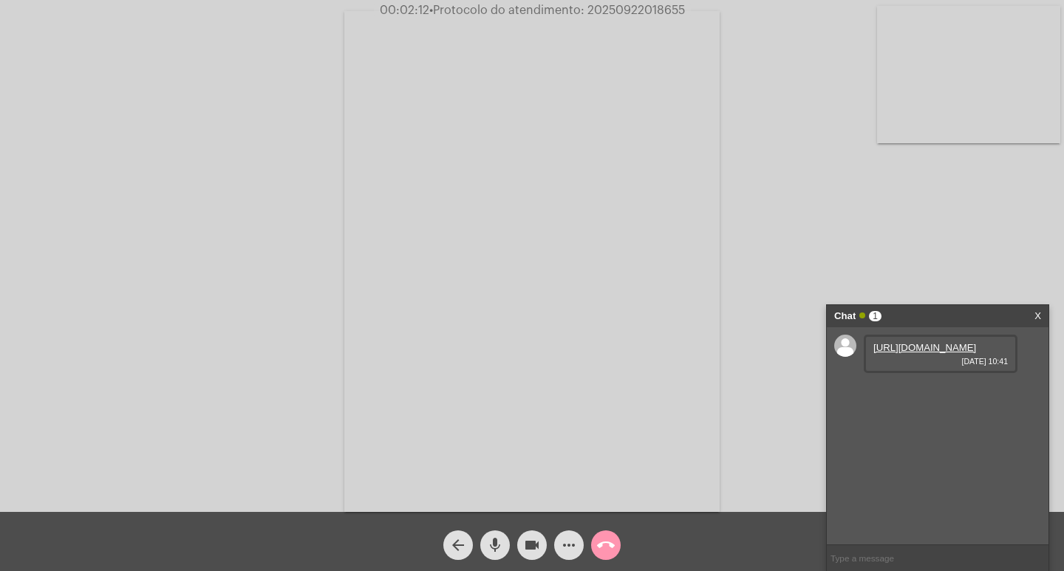
click at [911, 342] on link "https://neft-transfer-bucket.s3.amazonaws.com/temp-8c602adb-13c0-2a75-56b9-9fc5…" at bounding box center [925, 347] width 103 height 11
click at [608, 13] on span "• Protocolo do atendimento: 20250922018655" at bounding box center [558, 10] width 256 height 12
copy span "20250922018655"
click at [866, 549] on input "text" at bounding box center [938, 559] width 222 height 26
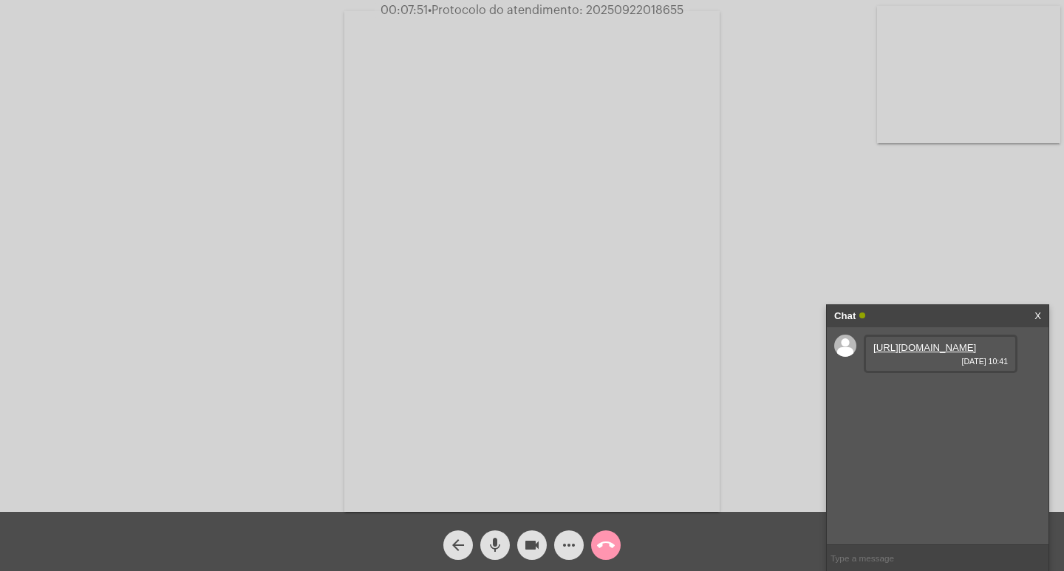
paste input "20250922018655"
type input "20250922018655"
click at [937, 551] on input "20250922018655" at bounding box center [938, 559] width 222 height 26
click at [937, 557] on input "20250922018655" at bounding box center [938, 559] width 222 height 26
click at [904, 310] on div "Chat" at bounding box center [923, 316] width 176 height 22
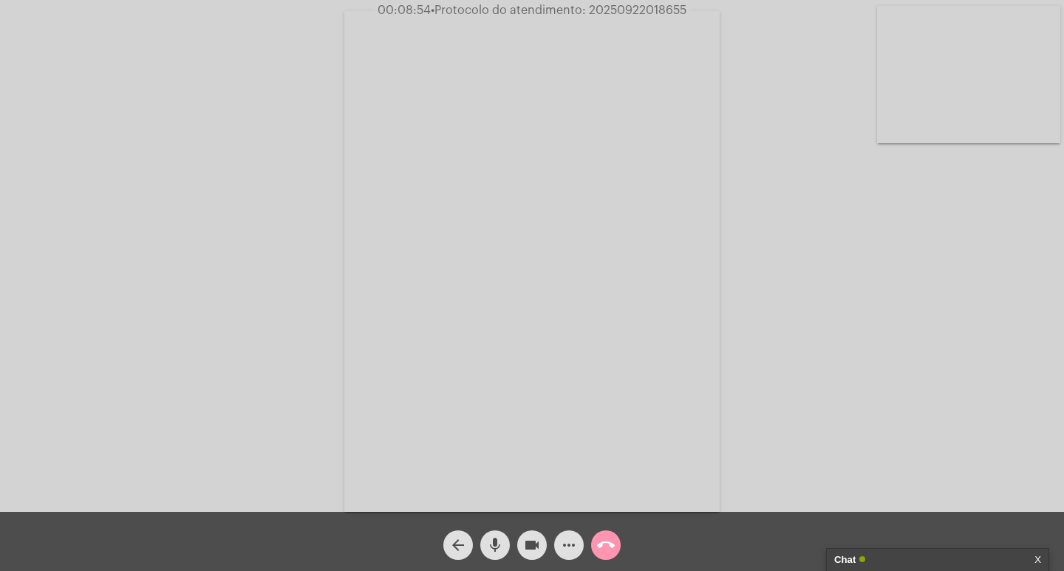
click at [541, 543] on button "videocam" at bounding box center [532, 546] width 30 height 30
click at [495, 546] on mat-icon "mic" at bounding box center [495, 546] width 18 height 18
click at [605, 539] on mat-icon "call_end" at bounding box center [606, 546] width 18 height 18
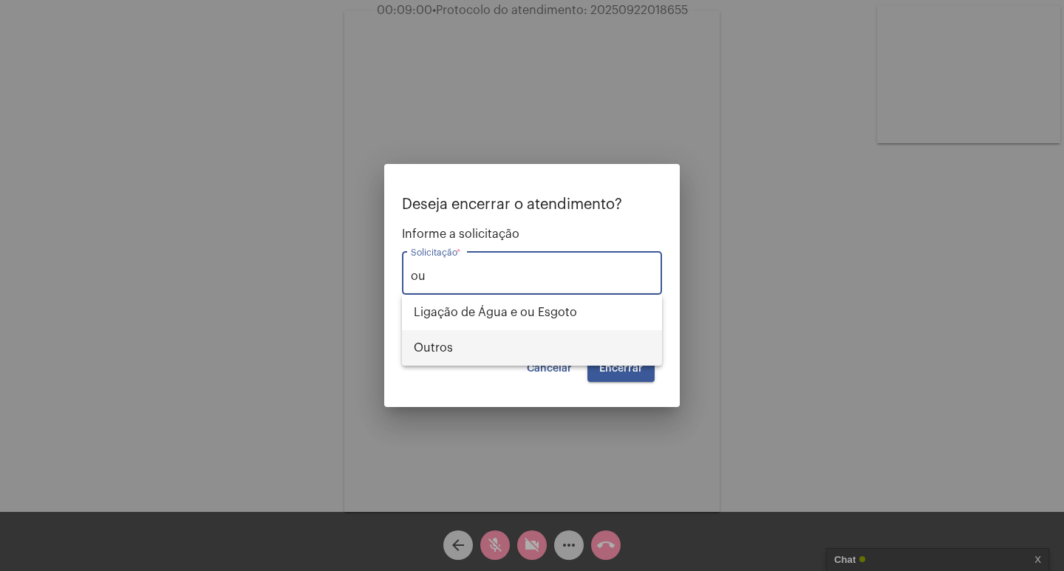
click at [549, 346] on span "Outros" at bounding box center [532, 347] width 237 height 35
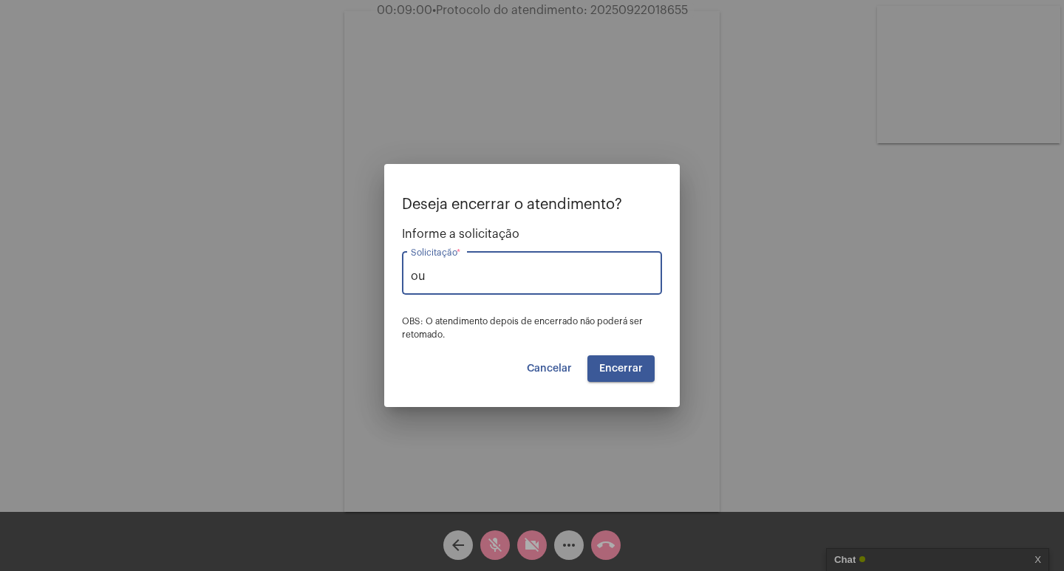
type input "Outros"
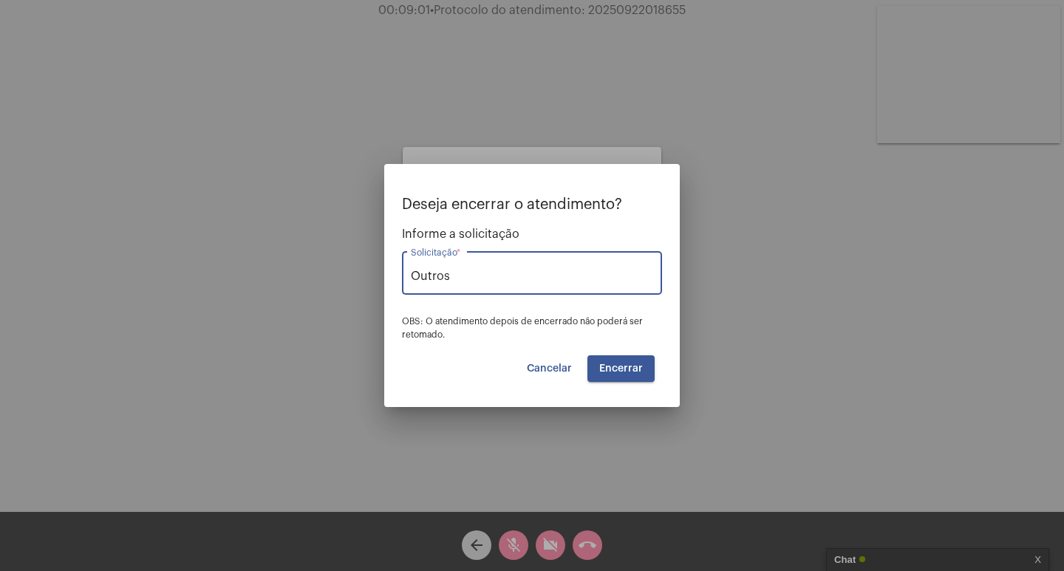
click at [594, 359] on button "Encerrar" at bounding box center [621, 369] width 67 height 27
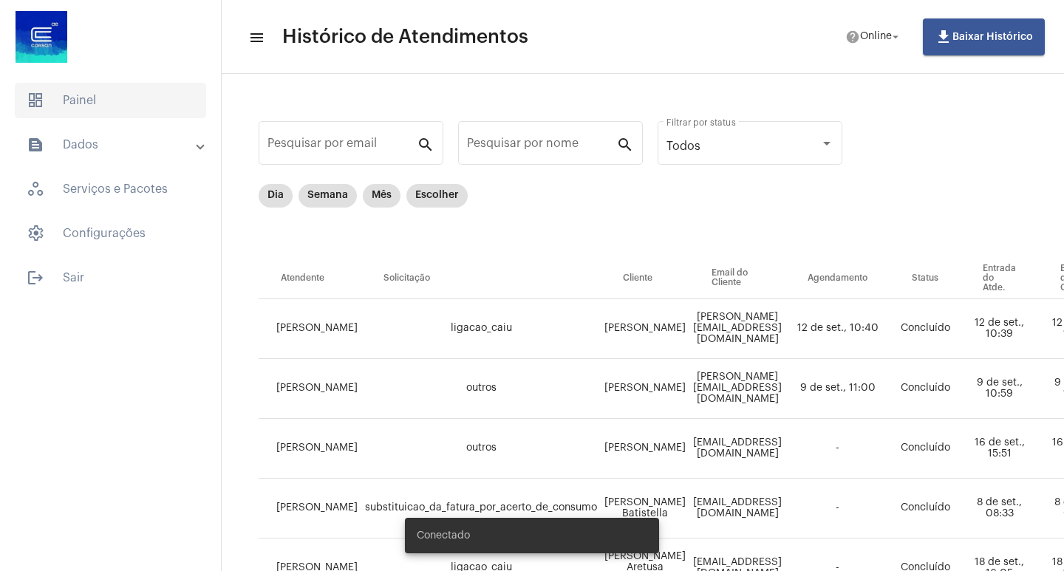
click at [100, 104] on span "dashboard Painel" at bounding box center [110, 100] width 191 height 35
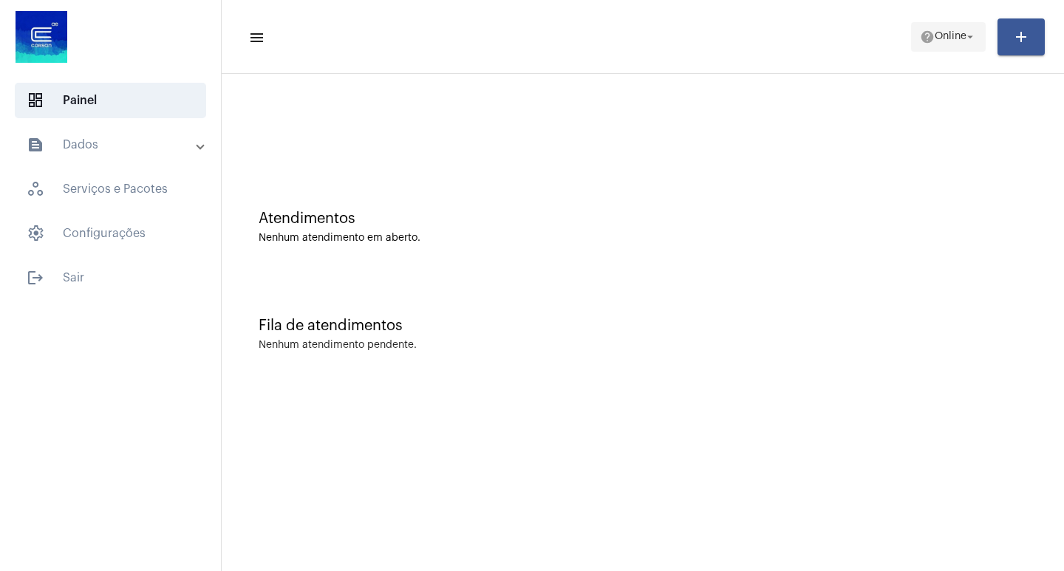
click at [935, 38] on span "Online" at bounding box center [951, 37] width 32 height 10
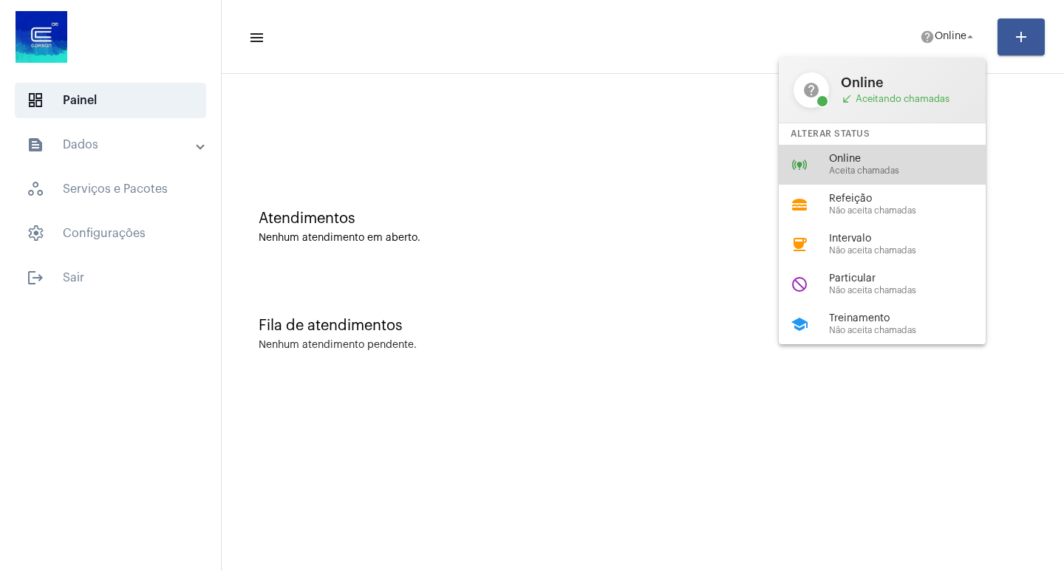
drag, startPoint x: 901, startPoint y: 160, endPoint x: 610, endPoint y: 82, distance: 301.4
click at [882, 156] on span "Online" at bounding box center [913, 159] width 169 height 11
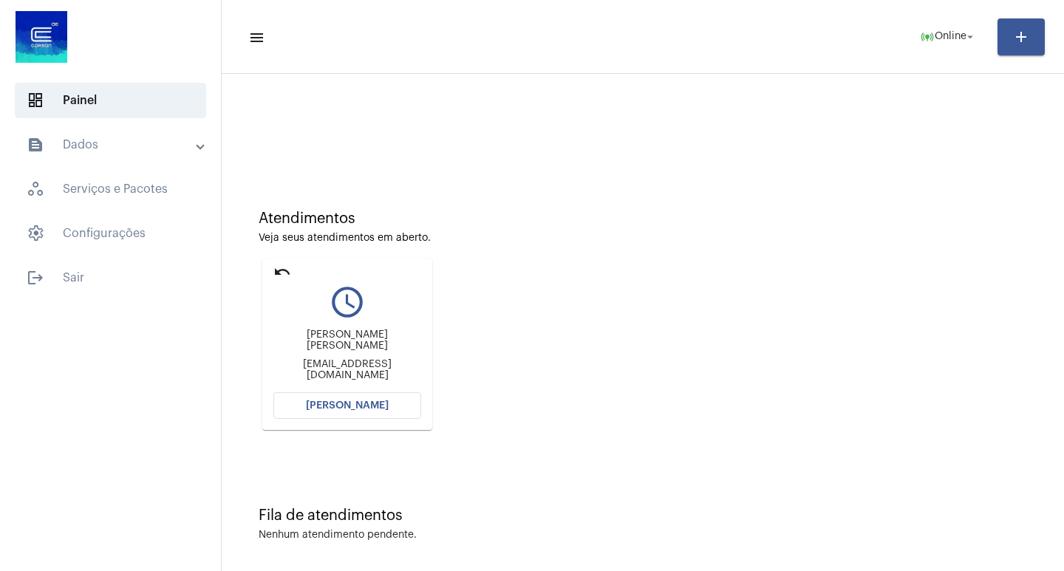
click at [344, 396] on button "[PERSON_NAME]" at bounding box center [348, 406] width 148 height 27
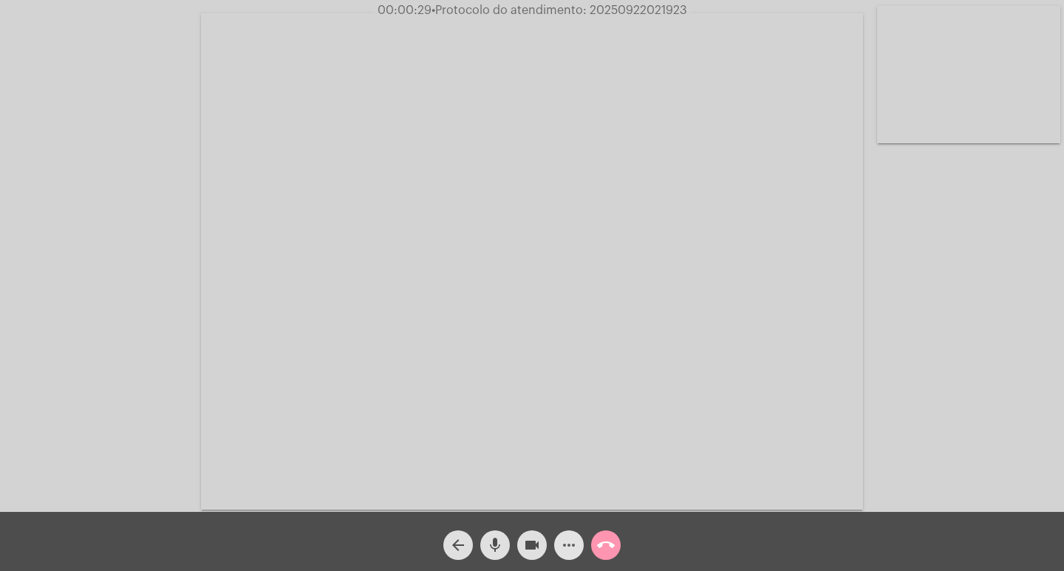
click at [569, 534] on span "more_horiz" at bounding box center [569, 546] width 18 height 30
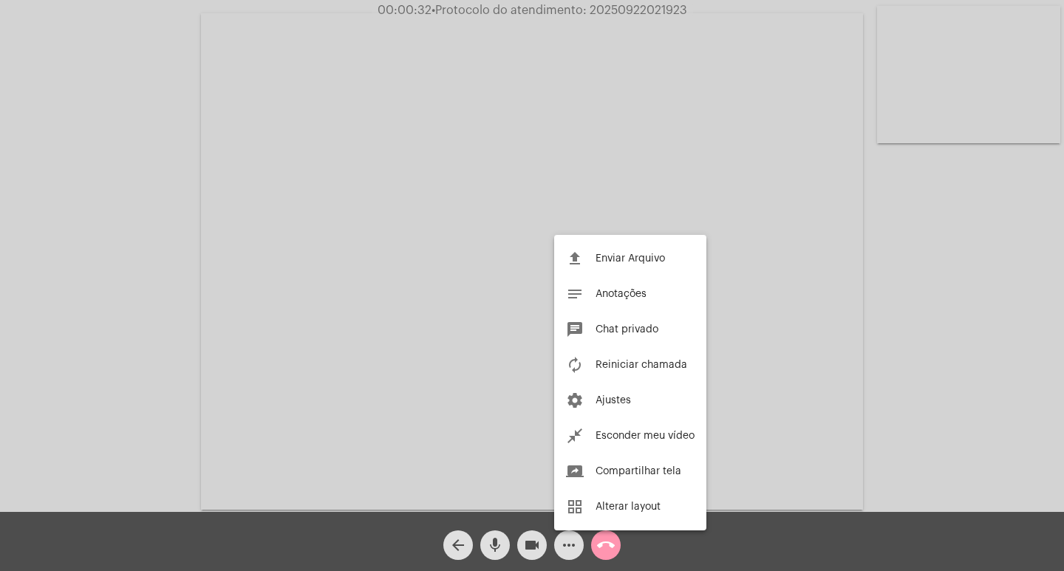
click at [231, 272] on div at bounding box center [532, 285] width 1064 height 571
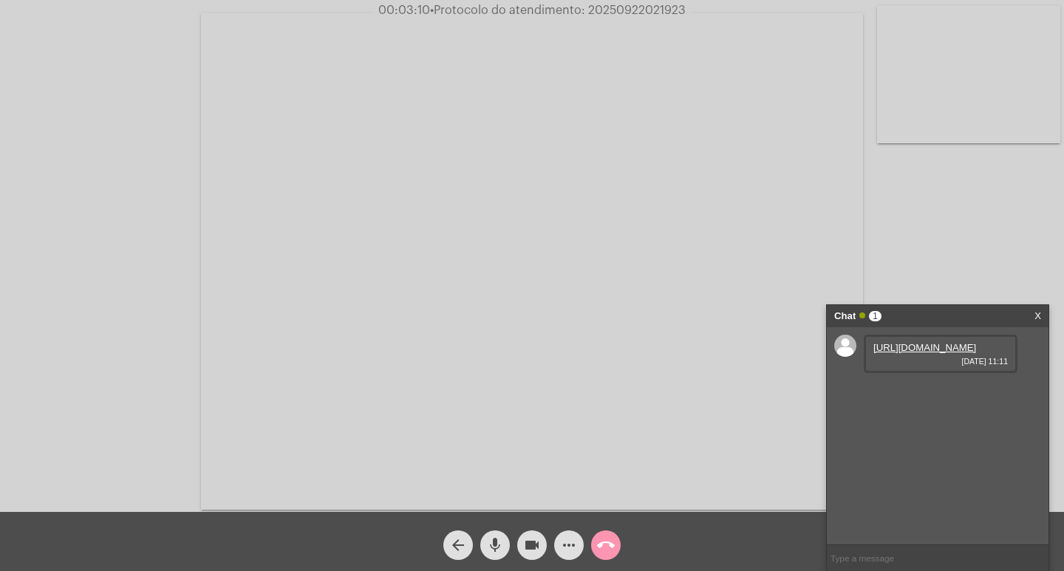
click at [934, 353] on link "https://neft-transfer-bucket.s3.amazonaws.com/temp-1efe1442-6159-9eae-85e4-5eb1…" at bounding box center [925, 347] width 103 height 11
click at [949, 395] on link "https://neft-transfer-bucket.s3.amazonaws.com/temp-651c0e76-d129-ed40-adec-b836…" at bounding box center [925, 389] width 103 height 11
click at [913, 438] on link "https://neft-transfer-bucket.s3.amazonaws.com/temp-2b7b1a66-c776-8c27-1f13-657b…" at bounding box center [925, 432] width 103 height 11
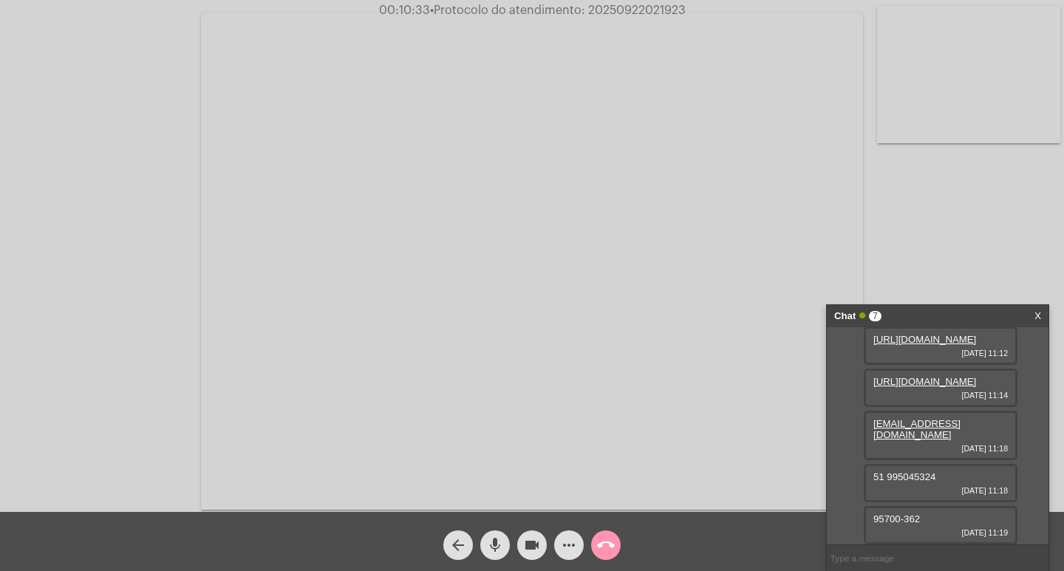
scroll to position [214, 0]
drag, startPoint x: 899, startPoint y: 515, endPoint x: 614, endPoint y: 310, distance: 350.2
click at [607, 310] on video at bounding box center [532, 261] width 662 height 497
click at [896, 511] on div "95700-362 22/09/2025 11:19" at bounding box center [941, 525] width 154 height 38
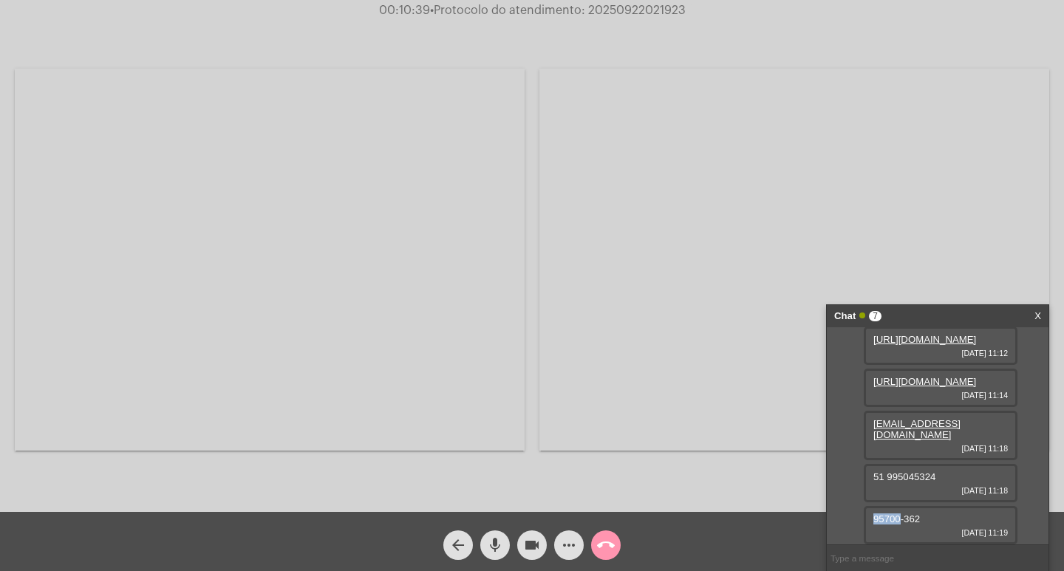
click at [896, 511] on div "95700-362 22/09/2025 11:19" at bounding box center [941, 525] width 154 height 38
click at [900, 515] on span "95700-362" at bounding box center [897, 519] width 47 height 11
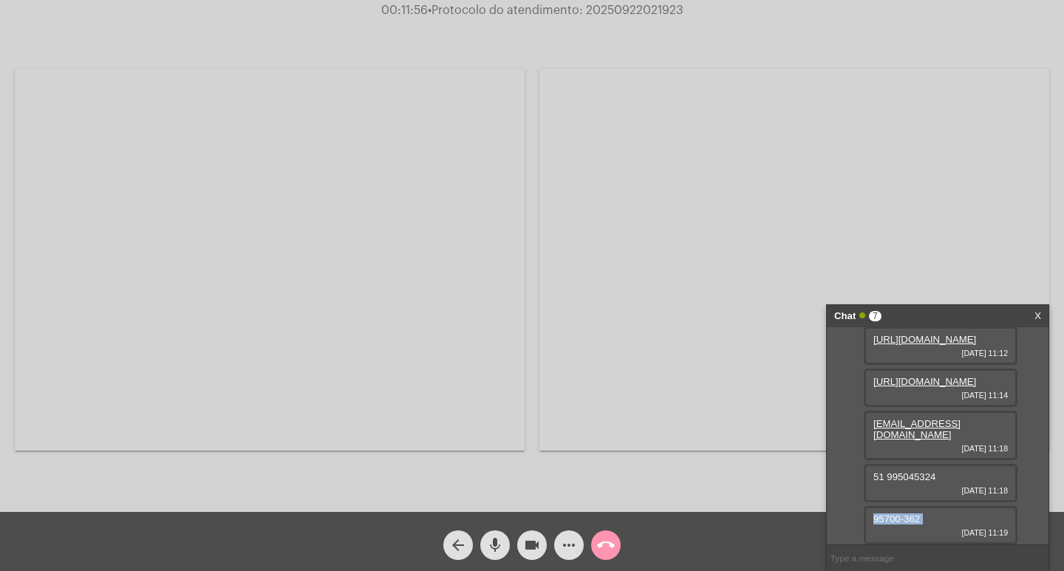
click at [934, 387] on link "https://neft-transfer-bucket.s3.amazonaws.com/temp-f6566e59-b172-f863-40d2-6b99…" at bounding box center [925, 381] width 103 height 11
click at [624, 10] on span "• Protocolo do atendimento: 20250922021923" at bounding box center [560, 10] width 256 height 12
copy span "20250922021923"
click at [572, 546] on span "more_horiz" at bounding box center [569, 546] width 18 height 30
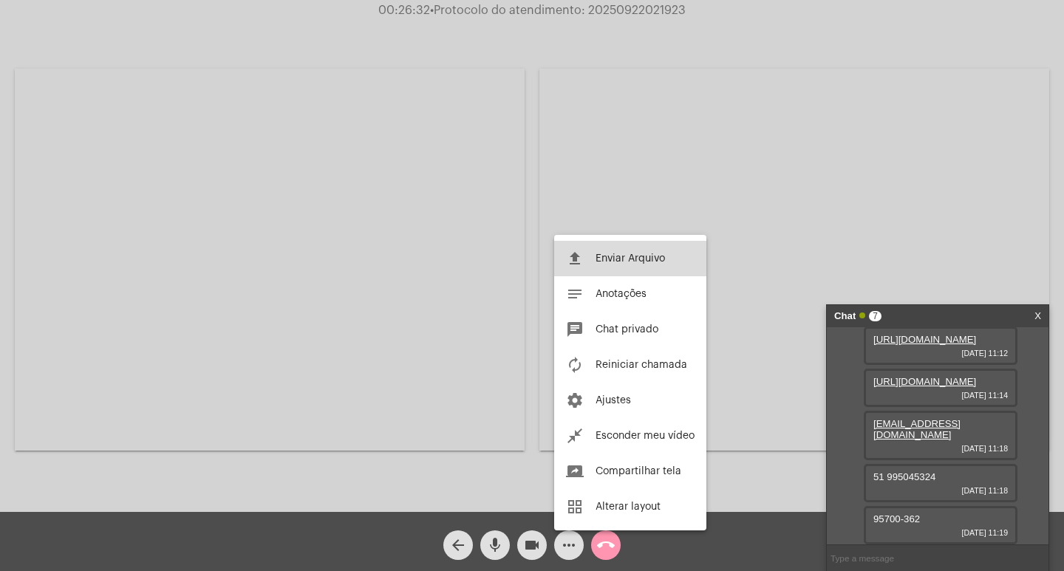
click at [622, 266] on button "file_upload Enviar Arquivo" at bounding box center [630, 258] width 152 height 35
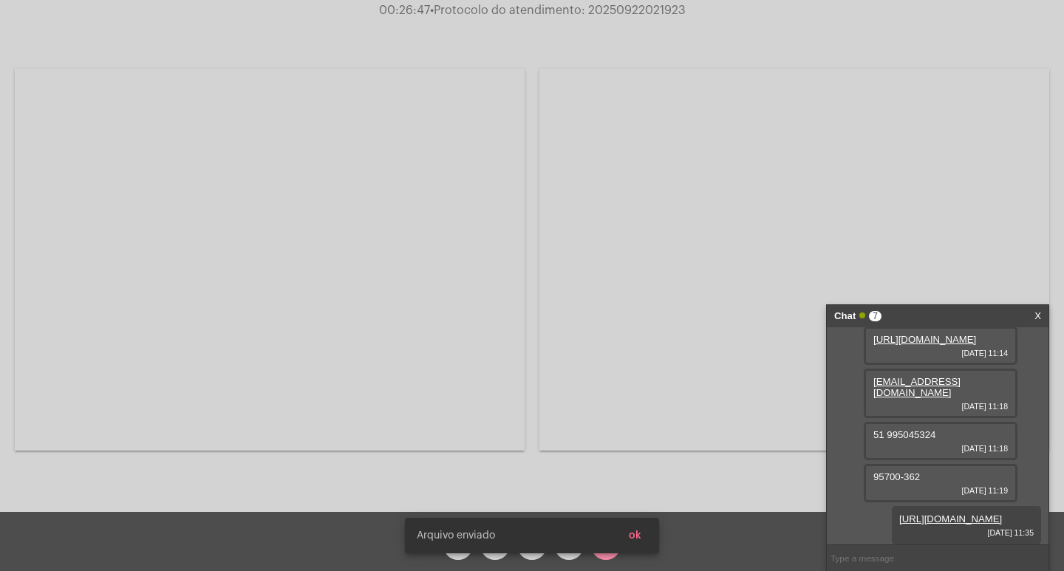
scroll to position [290, 0]
click at [659, 6] on span "• Protocolo do atendimento: 20250922021923" at bounding box center [559, 10] width 256 height 12
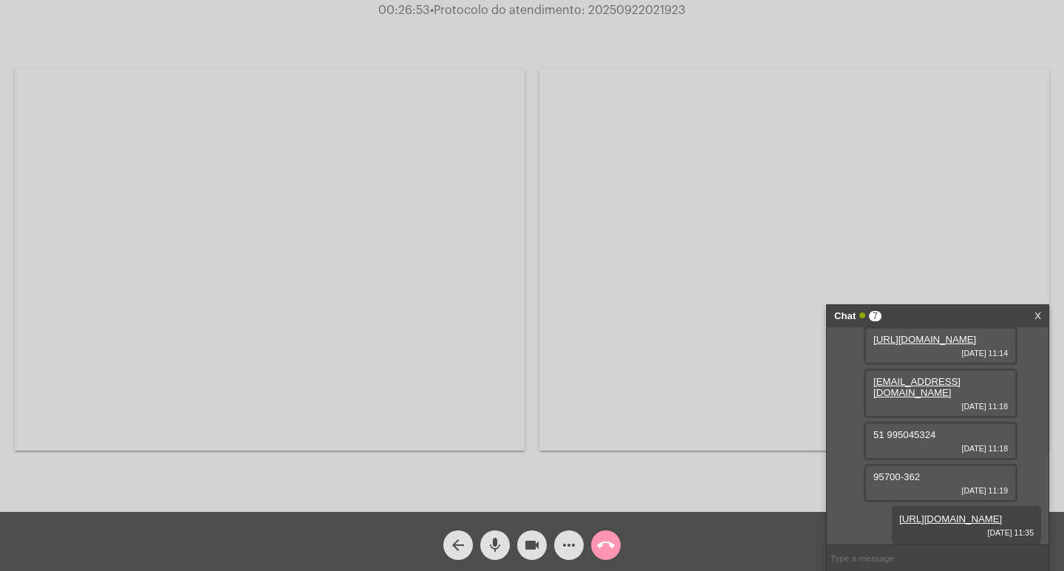
click at [874, 546] on input "text" at bounding box center [938, 559] width 222 height 26
paste input "20250922021923"
type input "20250922021923"
click at [923, 546] on input "20250922021923" at bounding box center [938, 559] width 222 height 26
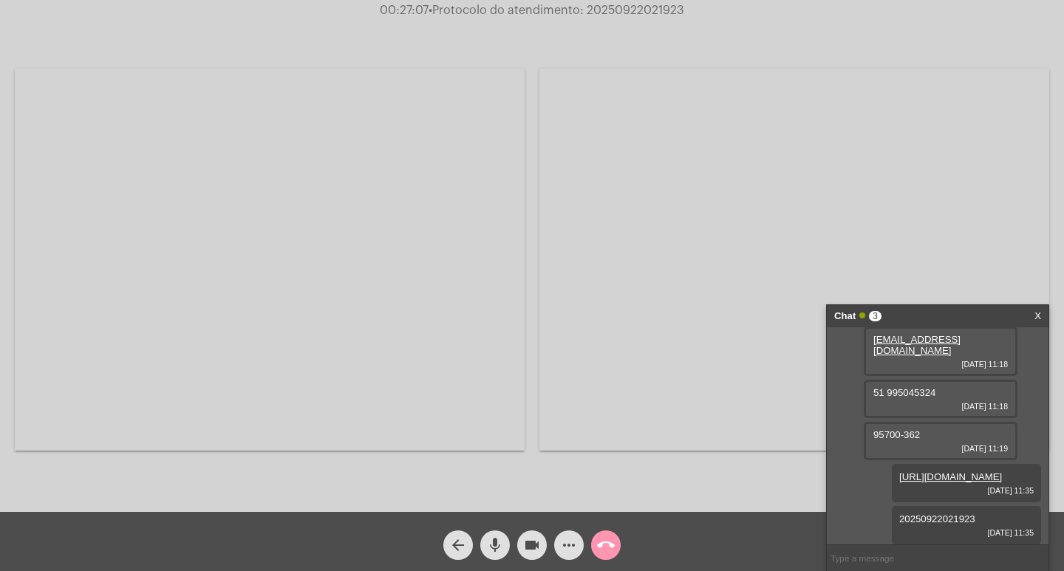
click at [948, 308] on div "Chat 3" at bounding box center [923, 316] width 176 height 22
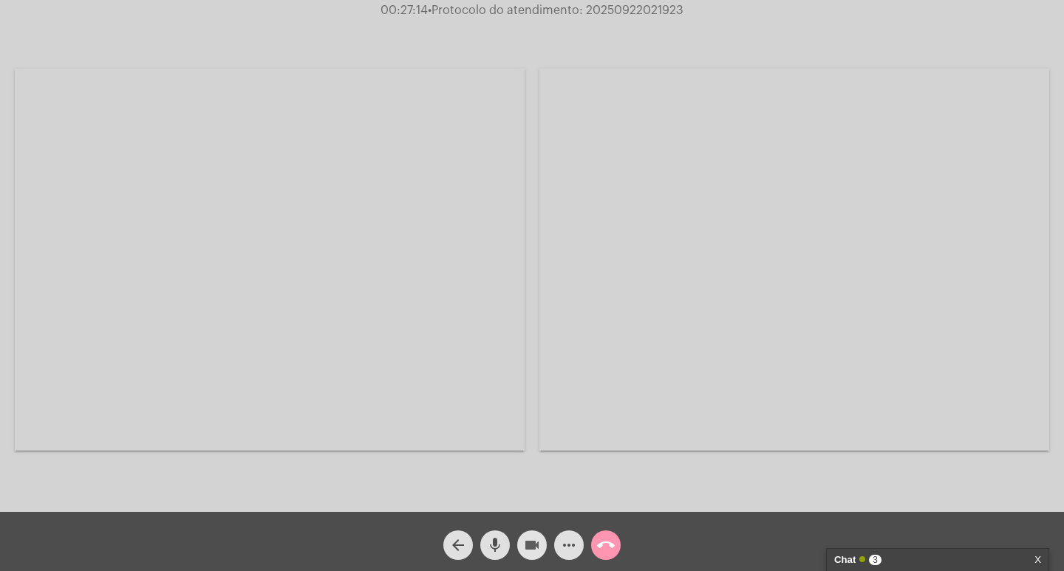
click at [532, 546] on mat-icon "videocam" at bounding box center [532, 546] width 18 height 18
click at [499, 540] on mat-icon "mic" at bounding box center [495, 546] width 18 height 18
click at [609, 542] on mat-icon "call_end" at bounding box center [606, 546] width 18 height 18
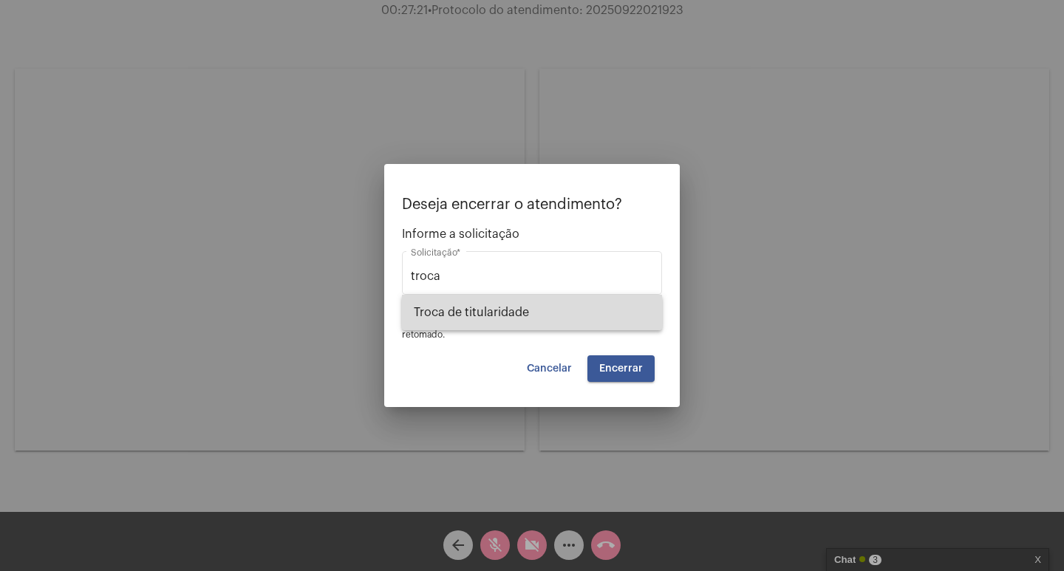
click at [560, 305] on span "Troca de titularidade" at bounding box center [532, 312] width 237 height 35
type input "Troca de titularidade"
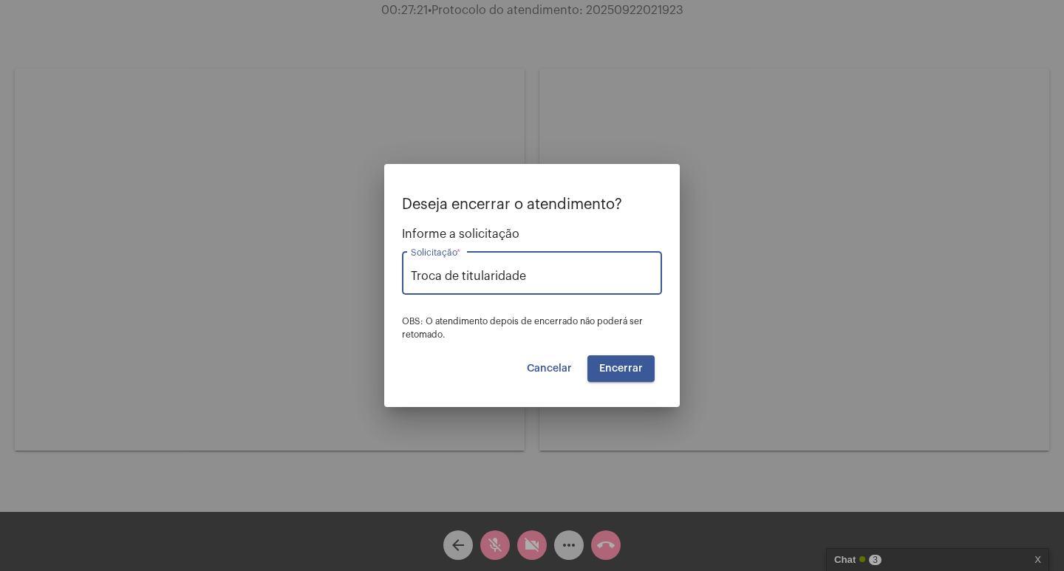
click at [622, 375] on button "Encerrar" at bounding box center [621, 369] width 67 height 27
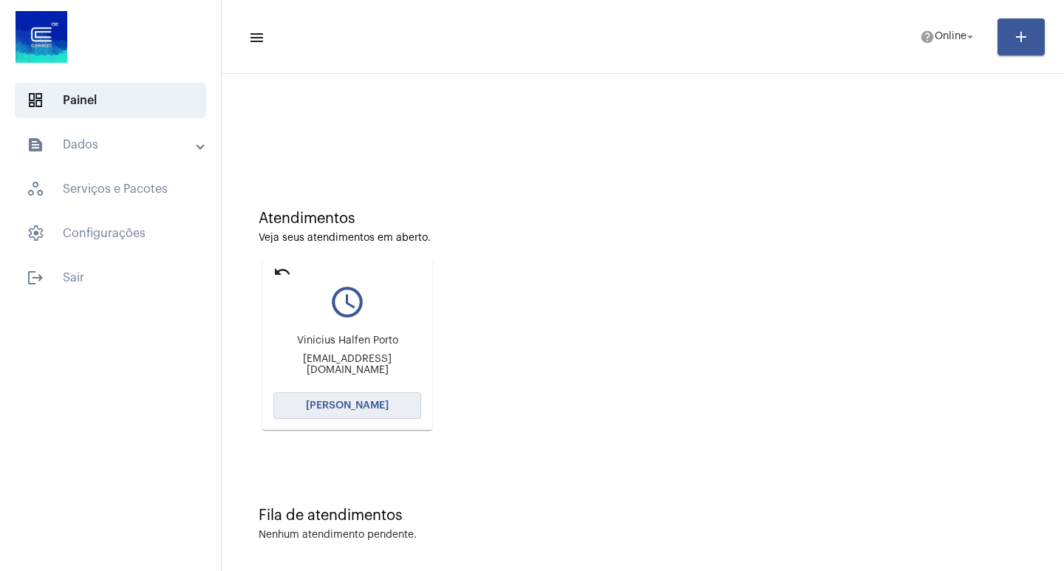
click at [404, 404] on button "[PERSON_NAME]" at bounding box center [348, 406] width 148 height 27
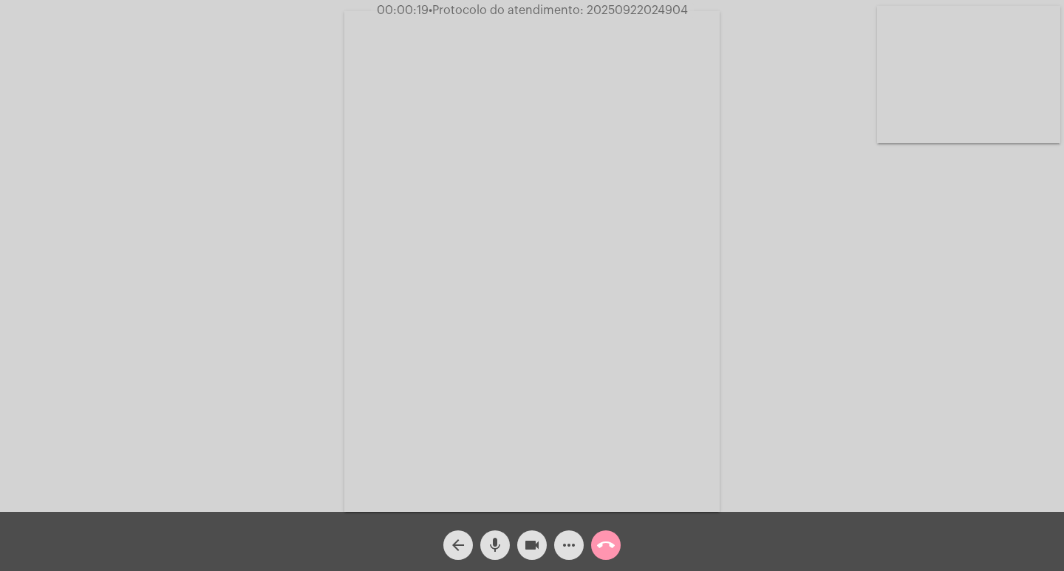
click at [572, 543] on mat-icon "more_horiz" at bounding box center [569, 546] width 18 height 18
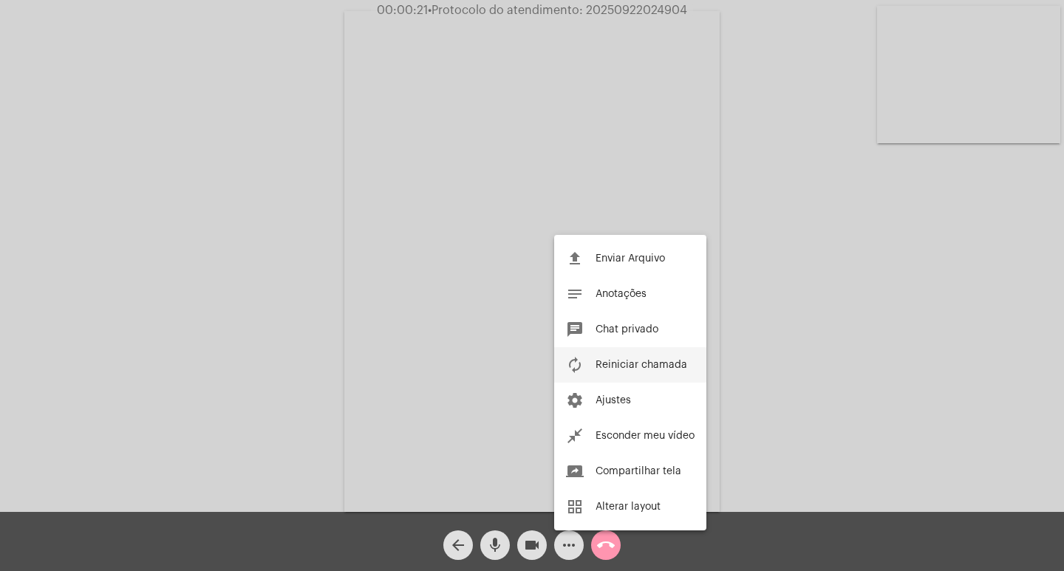
click at [667, 367] on span "Reiniciar chamada" at bounding box center [642, 365] width 92 height 10
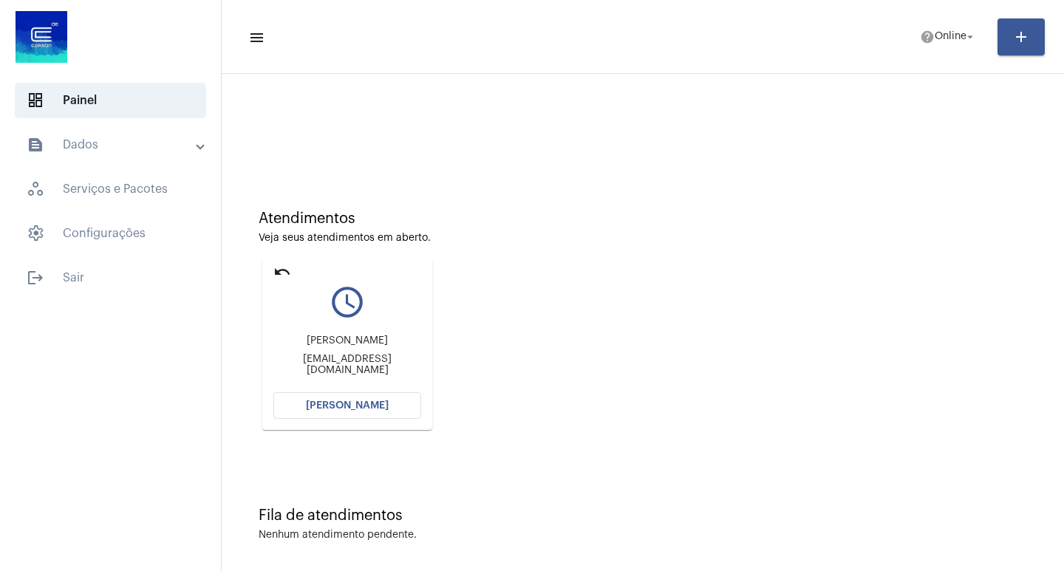
click at [314, 395] on button "[PERSON_NAME]" at bounding box center [348, 406] width 148 height 27
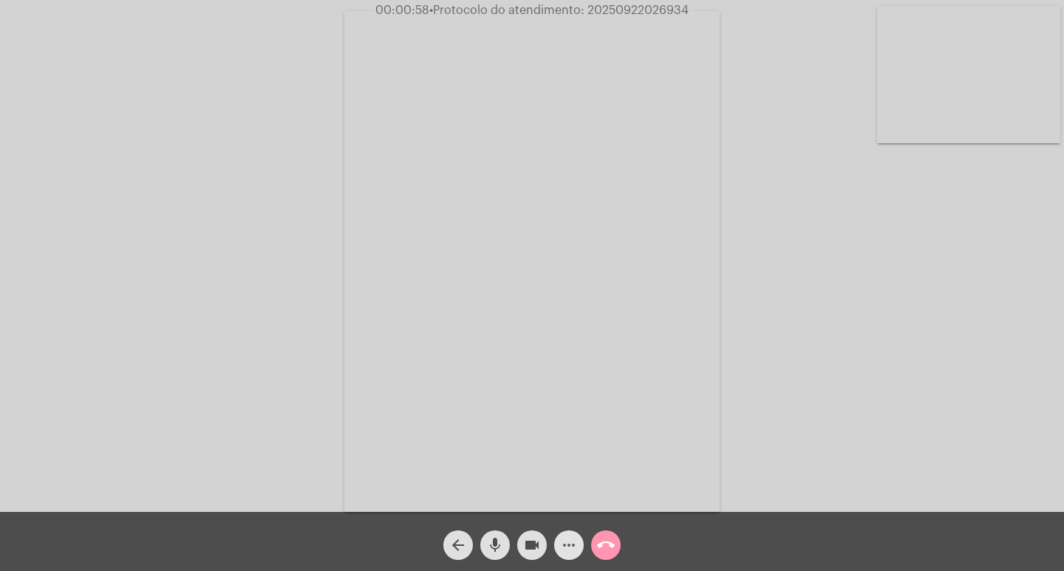
click at [560, 560] on span "more_horiz" at bounding box center [569, 546] width 18 height 30
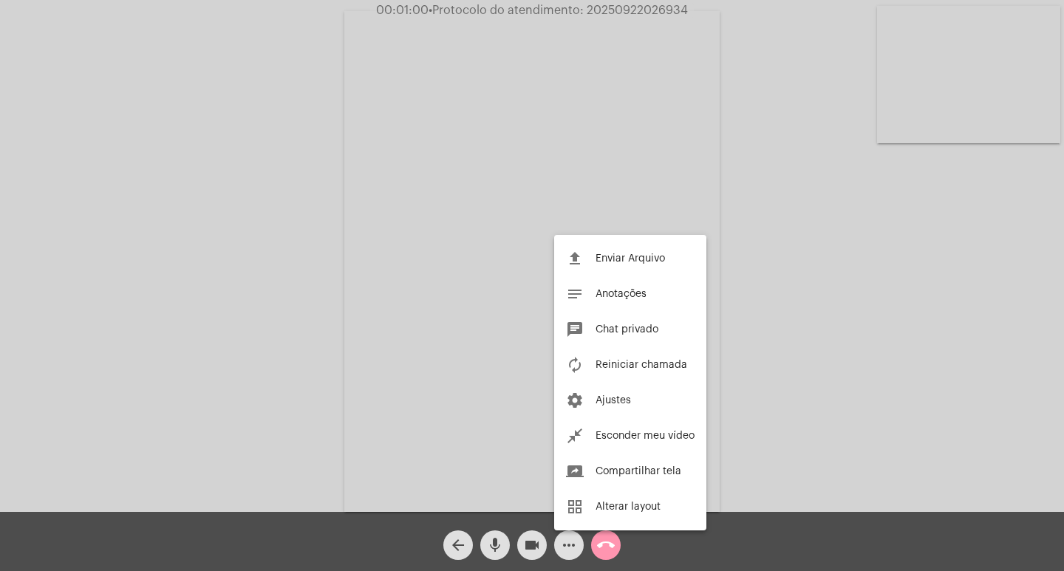
click at [515, 269] on div at bounding box center [532, 285] width 1064 height 571
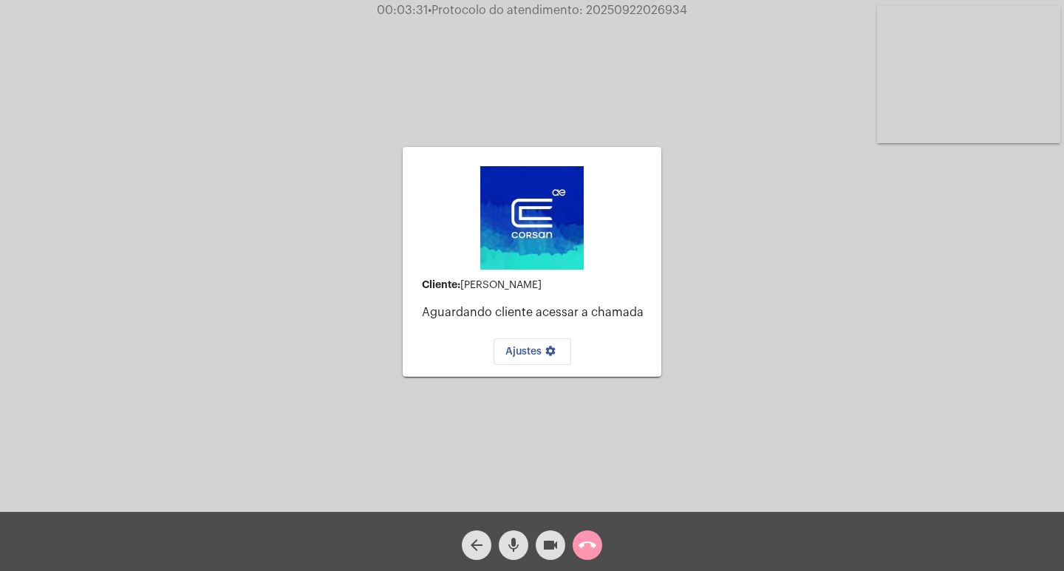
click at [575, 549] on button "call_end" at bounding box center [588, 546] width 30 height 30
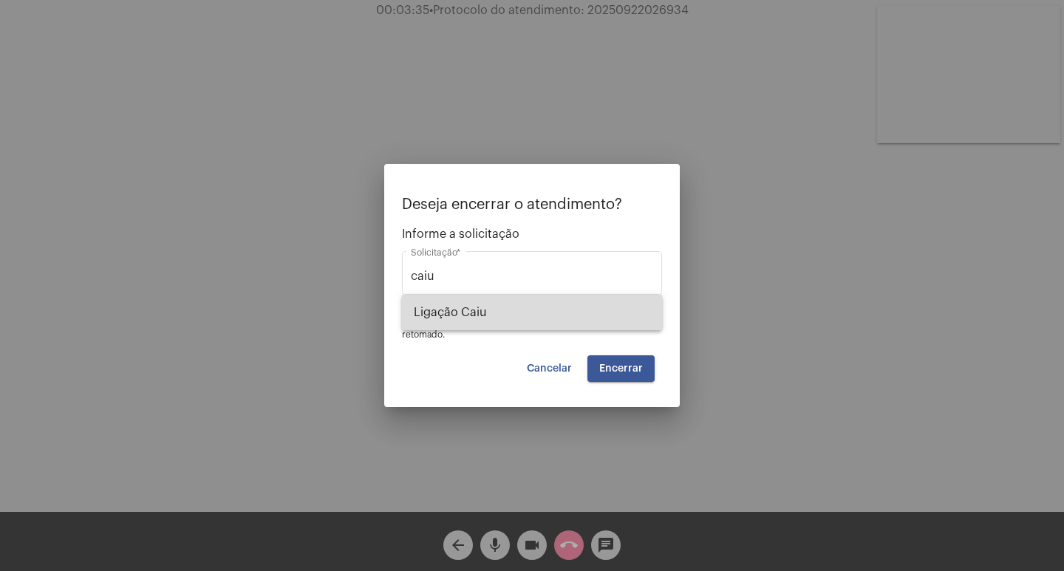
click at [543, 300] on span "Ligação Caiu" at bounding box center [532, 312] width 237 height 35
type input "Ligação Caiu"
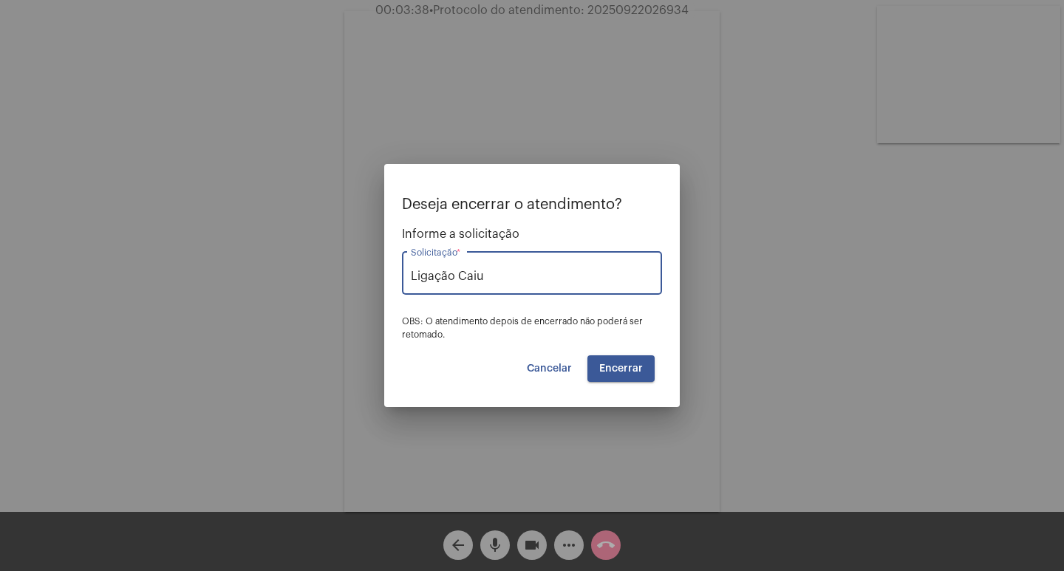
click at [642, 373] on span "Encerrar" at bounding box center [622, 369] width 44 height 10
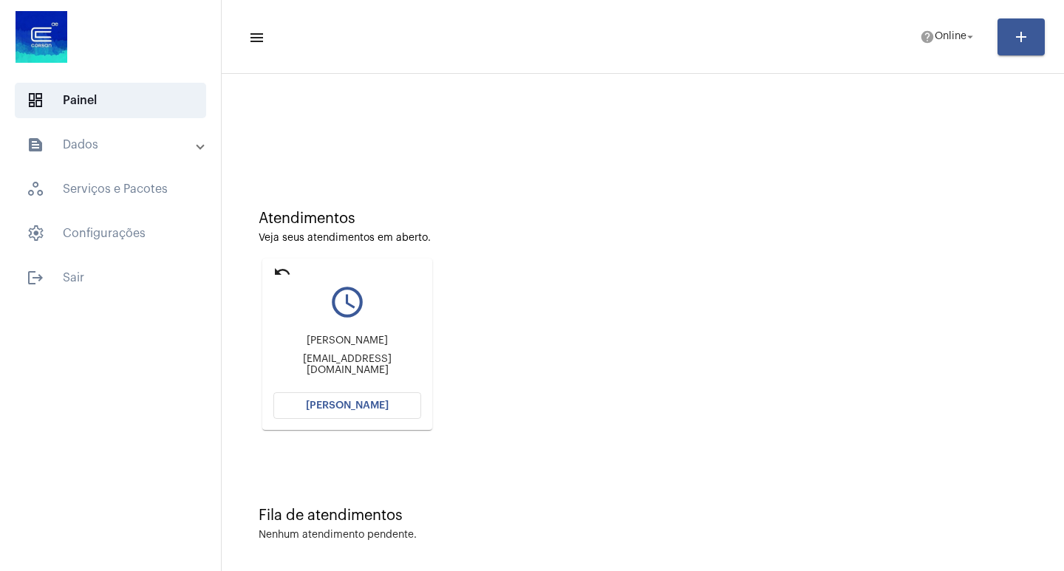
click at [354, 407] on span "[PERSON_NAME]" at bounding box center [347, 406] width 83 height 10
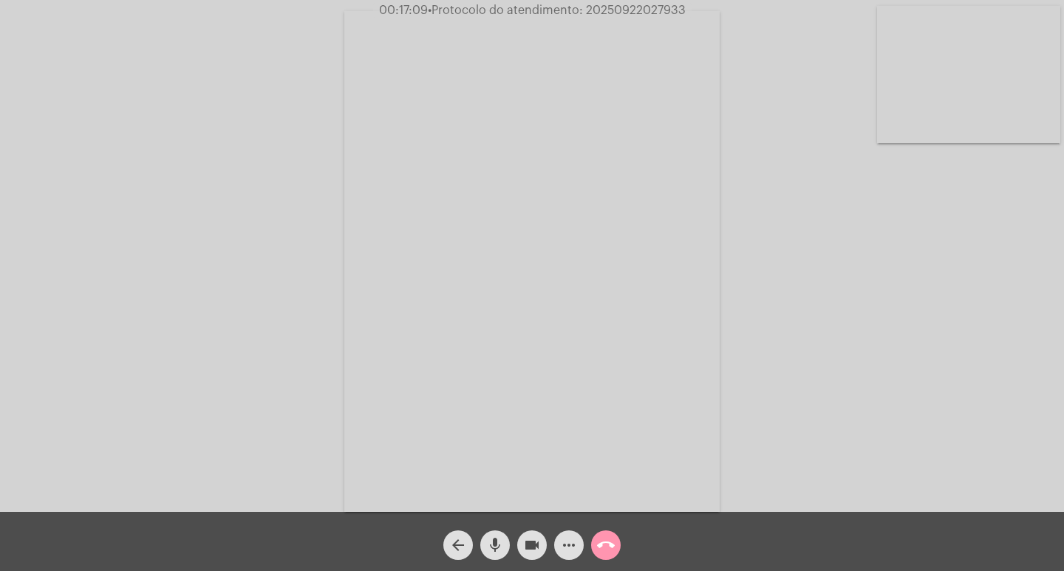
click at [645, 4] on span "00:17:09 • Protocolo do atendimento: 20250922027933" at bounding box center [532, 10] width 319 height 15
copy span "20250922027933"
click at [573, 538] on mat-icon "more_horiz" at bounding box center [569, 546] width 18 height 18
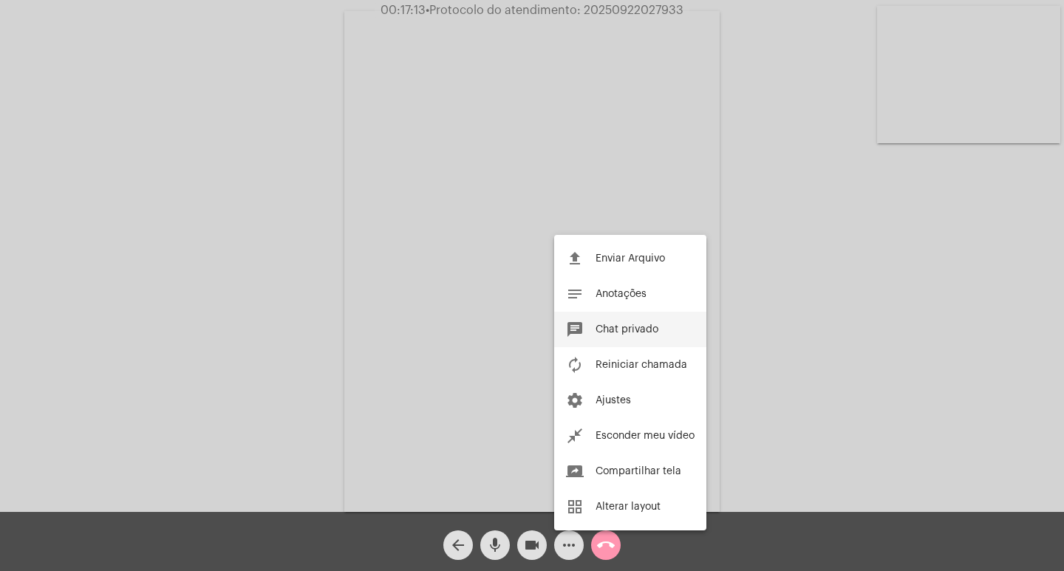
click at [596, 328] on span "Chat privado" at bounding box center [627, 330] width 63 height 10
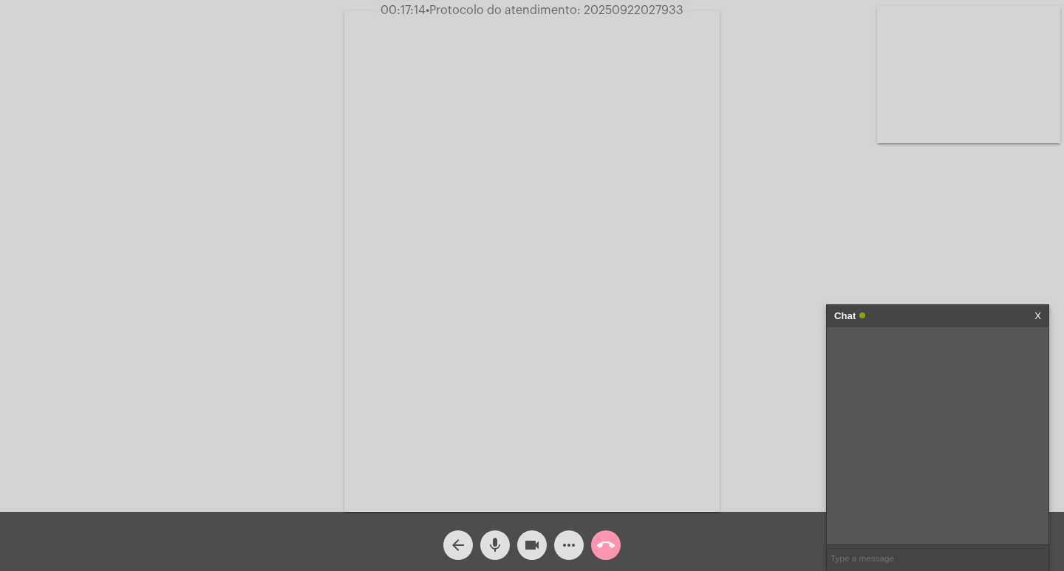
click at [956, 560] on input "text" at bounding box center [938, 559] width 222 height 26
paste input "20250922027933"
type input "20250922027933"
click at [915, 319] on div "Chat" at bounding box center [923, 316] width 176 height 22
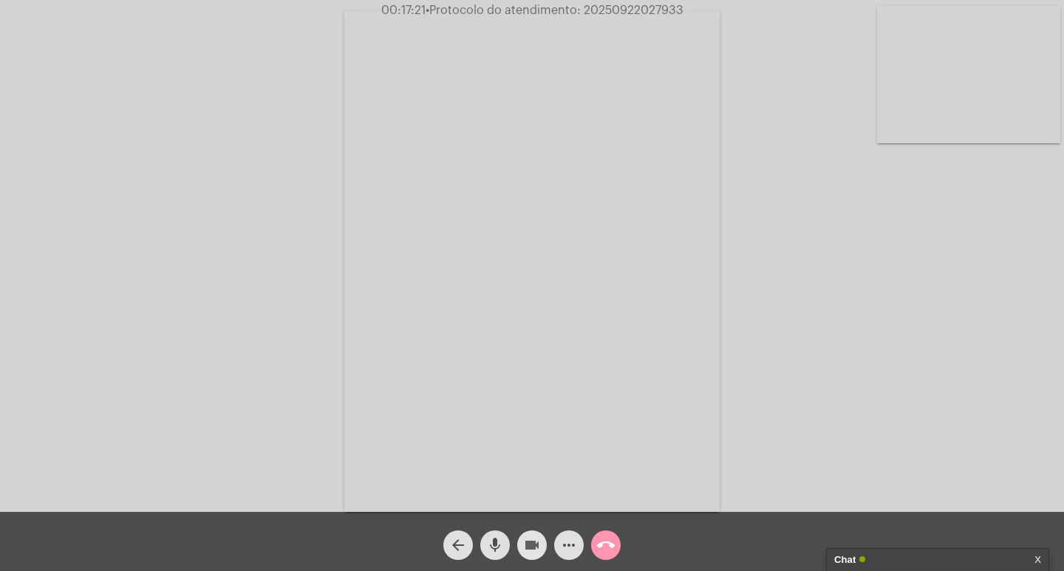
click at [527, 541] on mat-icon "videocam" at bounding box center [532, 546] width 18 height 18
click at [496, 537] on mat-icon "mic" at bounding box center [495, 546] width 18 height 18
click at [616, 539] on button "call_end" at bounding box center [606, 546] width 30 height 30
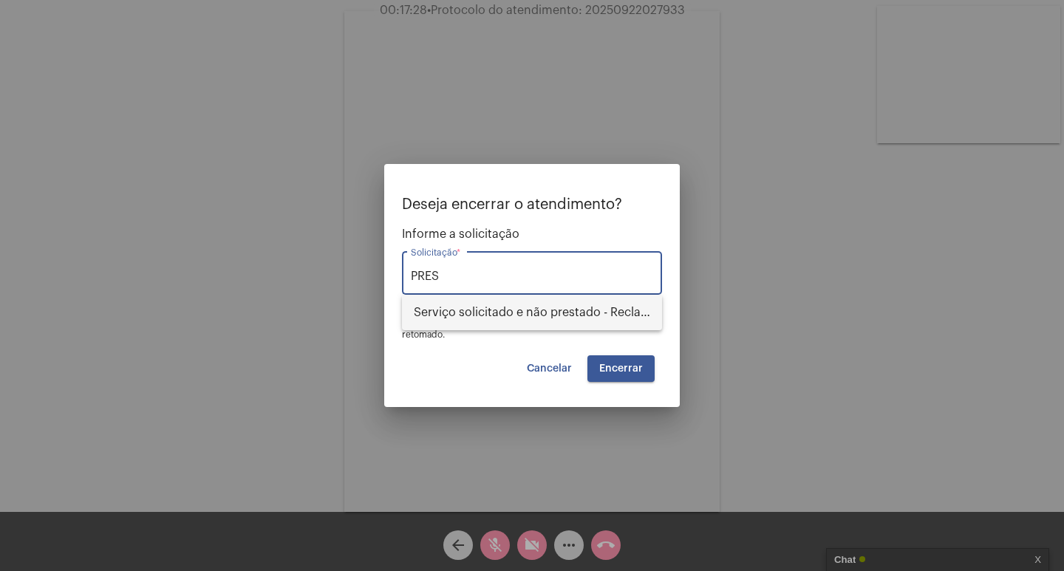
click at [484, 305] on span "Serviço solicitado e não prestado - Reclamação" at bounding box center [532, 312] width 237 height 35
type input "Serviço solicitado e não prestado - Reclamação"
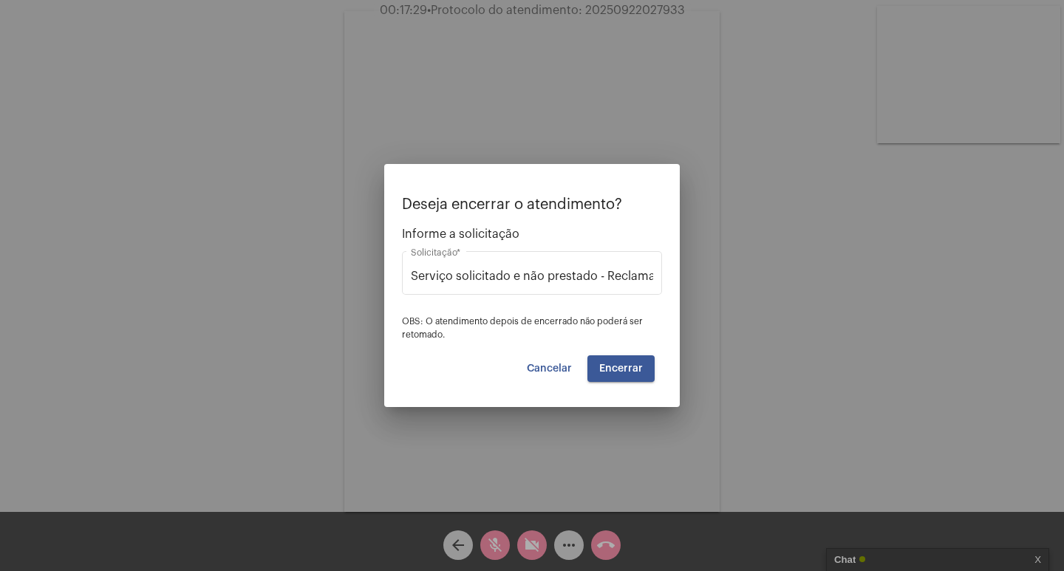
click at [616, 350] on div "Deseja encerrar o atendimento? Informe a solicitação Serviço solicitado e não p…" at bounding box center [532, 290] width 260 height 186
click at [615, 364] on span "Encerrar" at bounding box center [622, 369] width 44 height 10
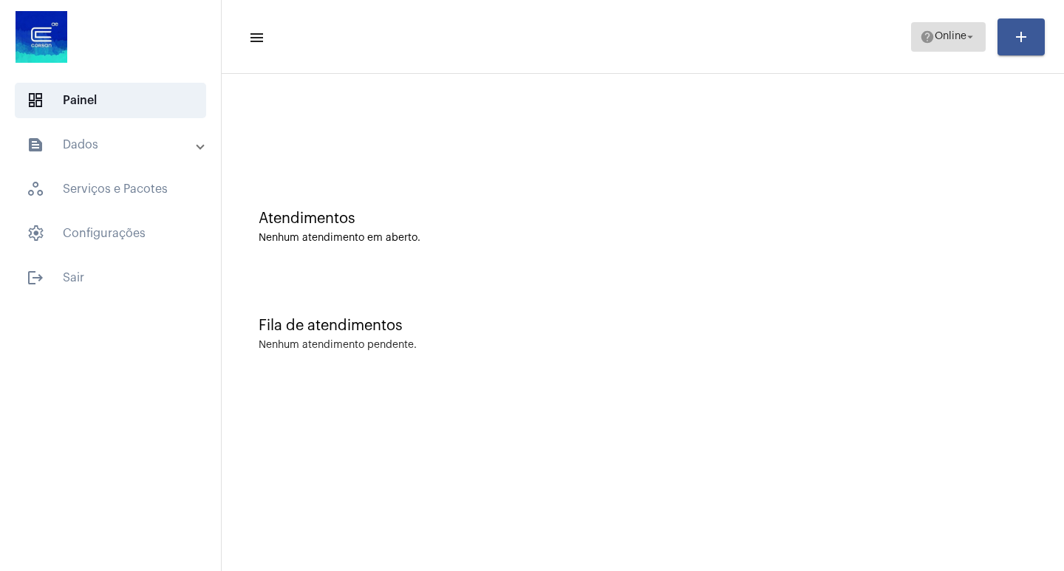
click at [948, 44] on span "help Online arrow_drop_down" at bounding box center [948, 36] width 57 height 27
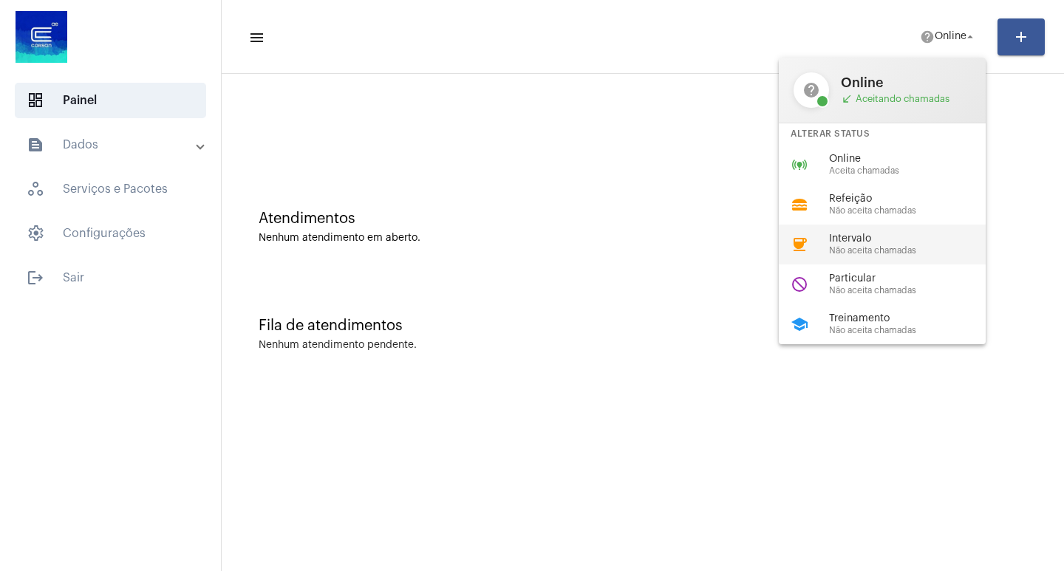
click at [838, 244] on span "Intervalo" at bounding box center [913, 239] width 169 height 11
